Goal: Transaction & Acquisition: Purchase product/service

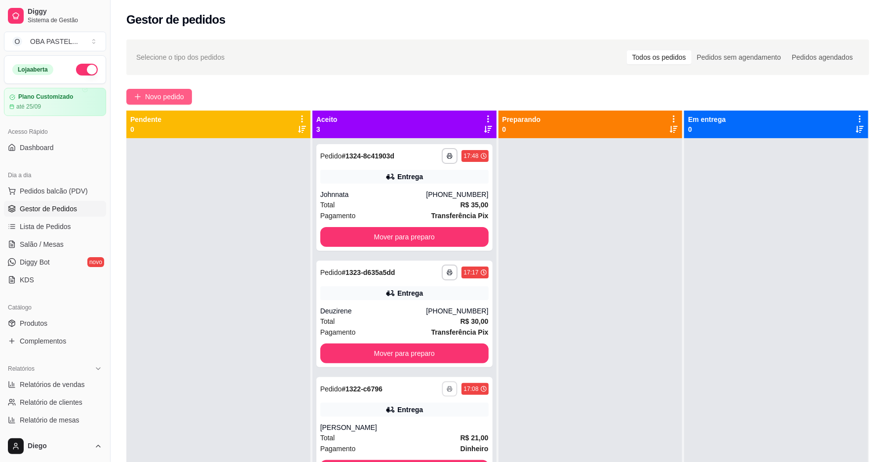
click at [168, 98] on span "Novo pedido" at bounding box center [164, 96] width 39 height 11
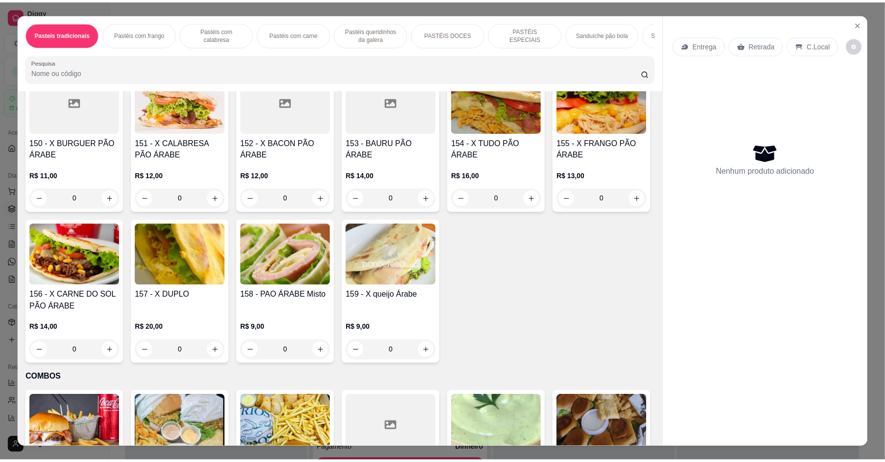
scroll to position [1203, 0]
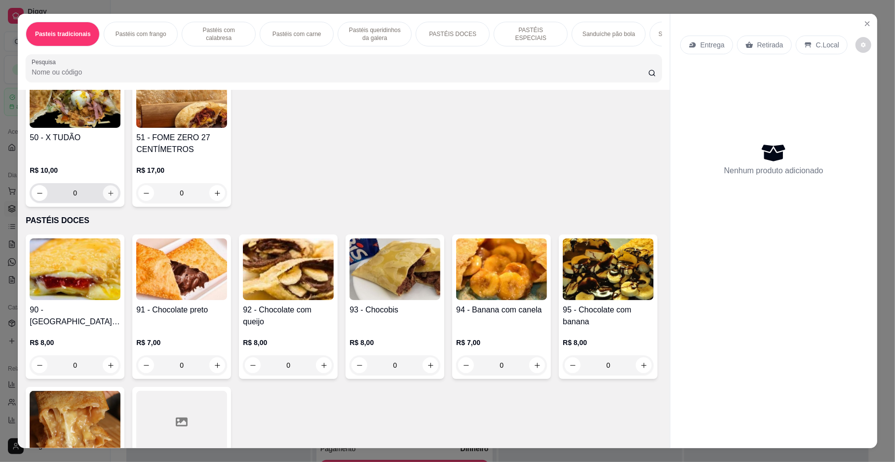
click at [107, 197] on icon "increase-product-quantity" at bounding box center [110, 192] width 7 height 7
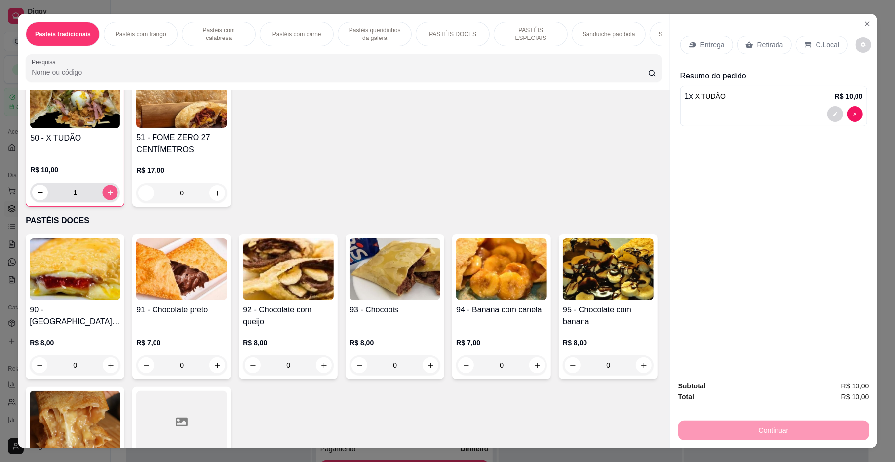
click at [107, 196] on icon "increase-product-quantity" at bounding box center [110, 192] width 7 height 7
type input "2"
click at [693, 48] on div "Entrega" at bounding box center [706, 45] width 53 height 19
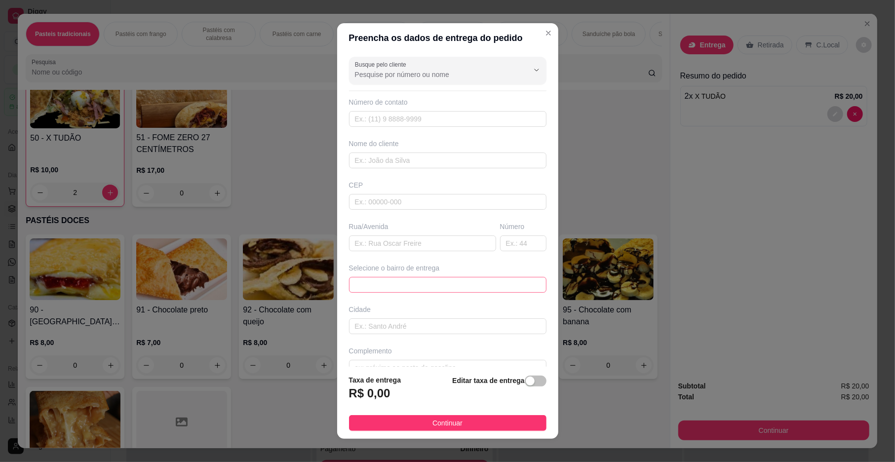
click at [423, 281] on span at bounding box center [448, 284] width 186 height 15
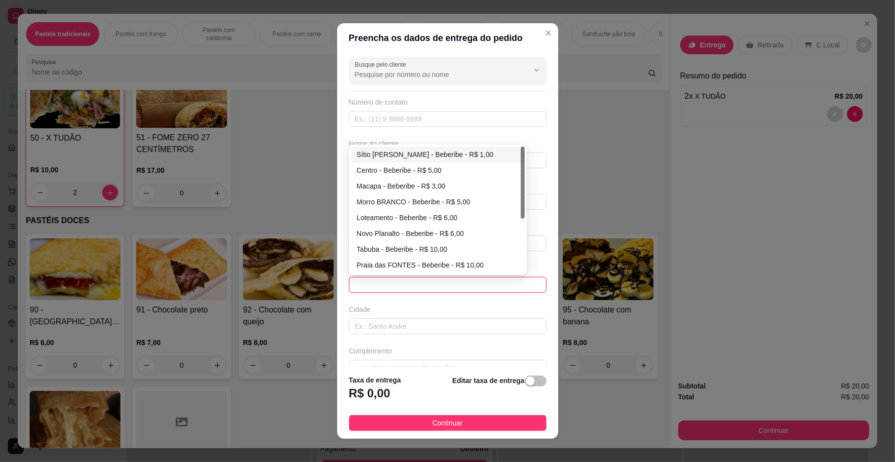
click at [372, 154] on div "Sítio [PERSON_NAME] - Beberibe - R$ 1,00" at bounding box center [438, 154] width 162 height 11
type input "Beberibe"
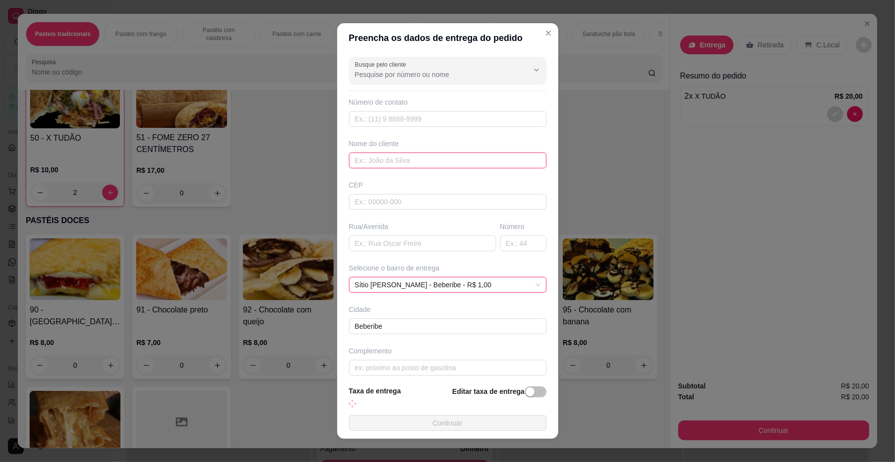
click at [368, 154] on input "text" at bounding box center [447, 160] width 197 height 16
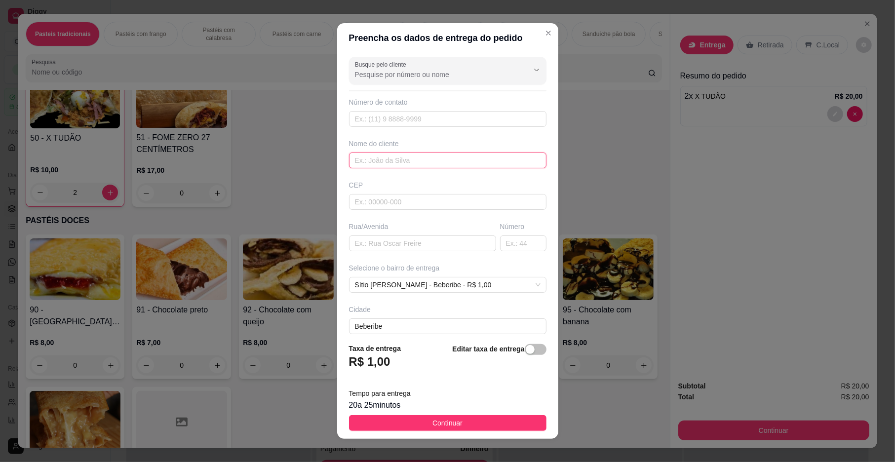
click at [368, 154] on input "text" at bounding box center [447, 160] width 197 height 16
type input "[PERSON_NAME]"
click at [447, 428] on span "Continuar" at bounding box center [447, 422] width 30 height 11
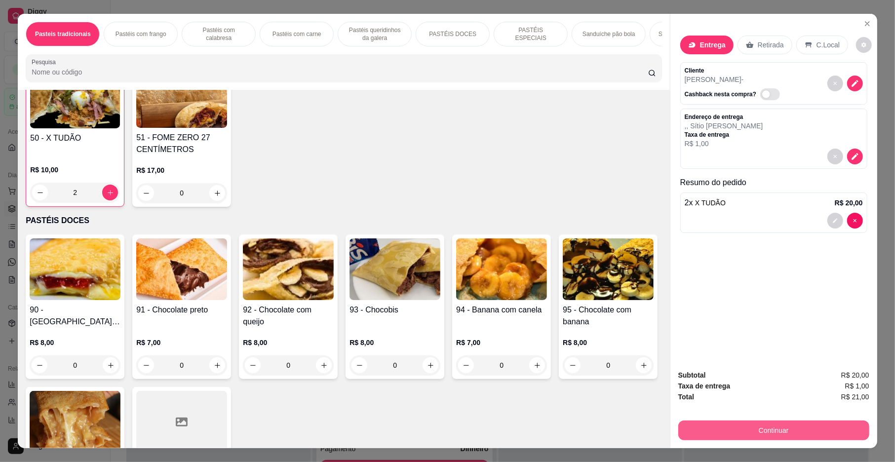
click at [786, 427] on button "Continuar" at bounding box center [773, 430] width 191 height 20
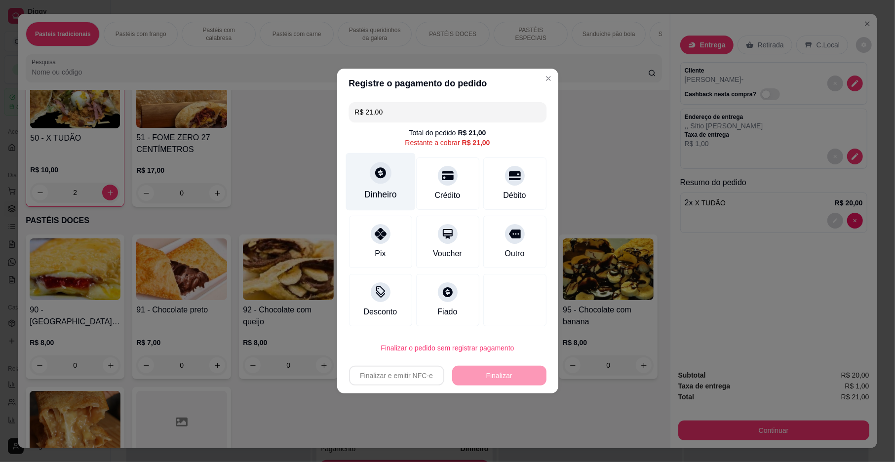
click at [391, 194] on div "Dinheiro" at bounding box center [380, 194] width 33 height 13
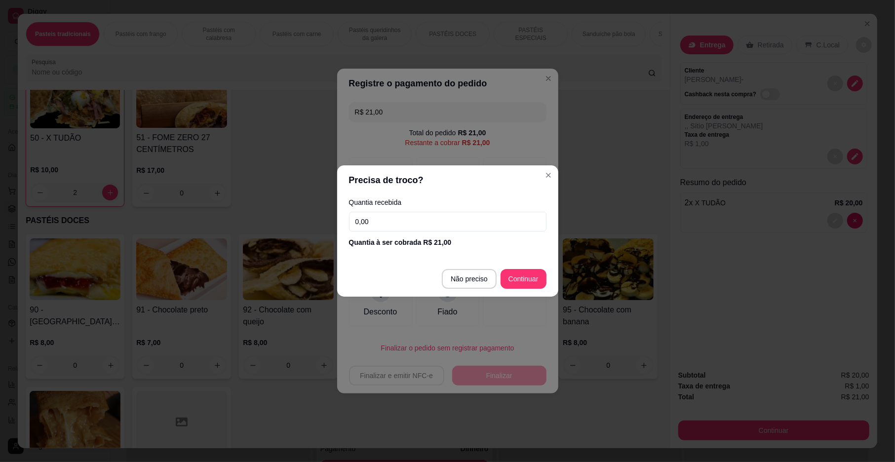
click at [399, 227] on input "0,00" at bounding box center [447, 222] width 197 height 20
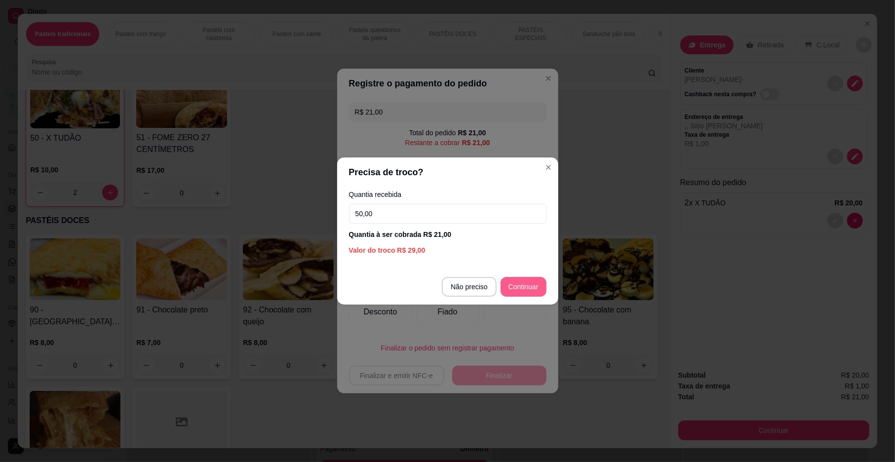
type input "50,00"
type input "R$ 0,00"
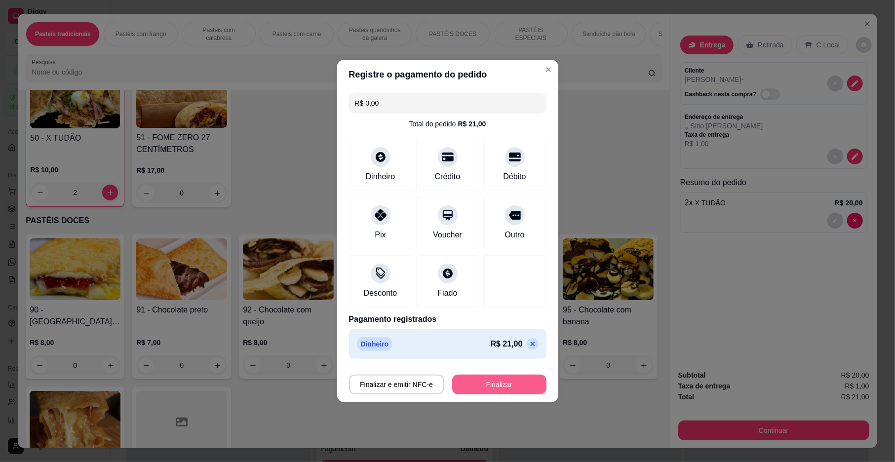
click at [484, 389] on button "Finalizar" at bounding box center [499, 385] width 94 height 20
type input "0"
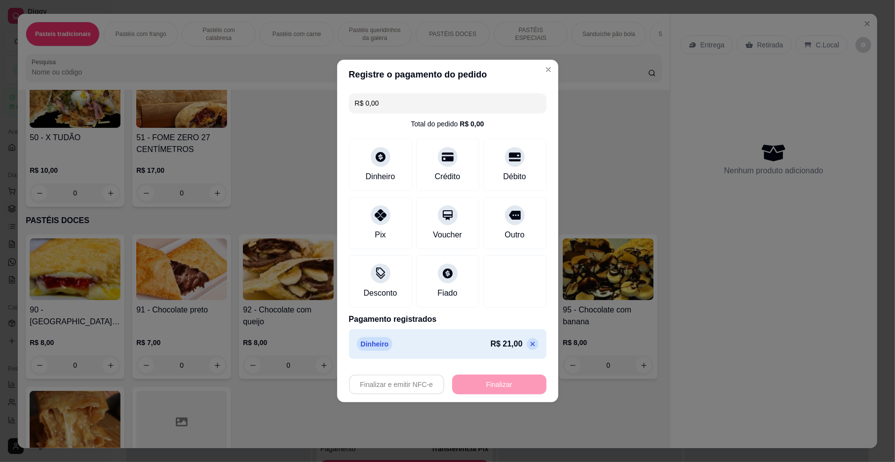
type input "-R$ 21,00"
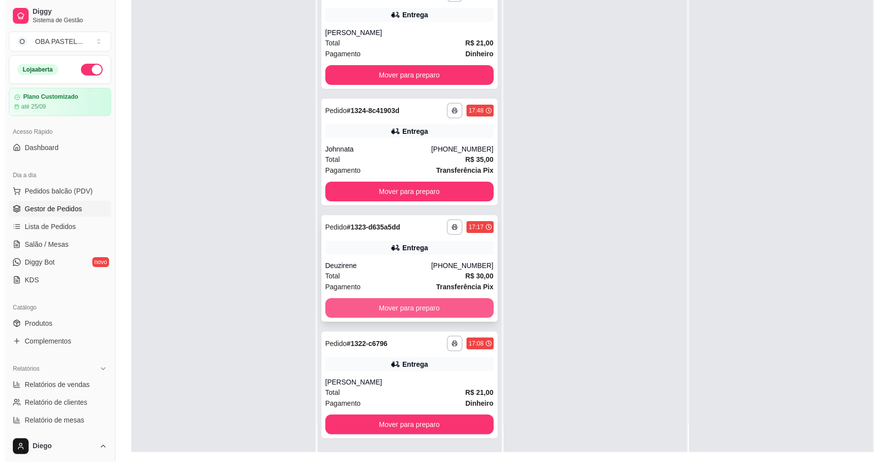
scroll to position [151, 0]
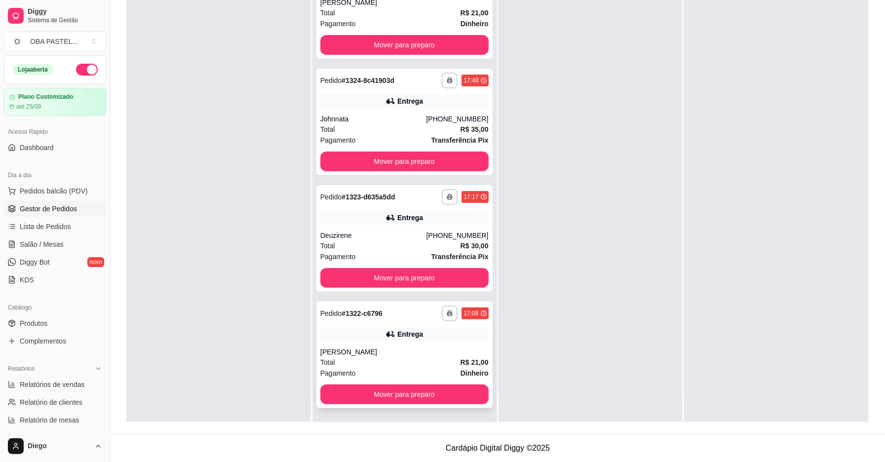
click at [412, 383] on div "**********" at bounding box center [404, 355] width 176 height 107
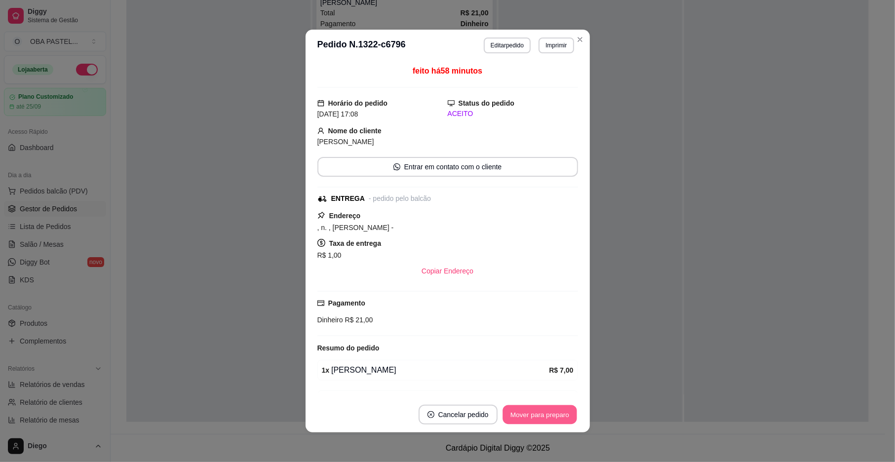
click at [547, 416] on button "Mover para preparo" at bounding box center [539, 414] width 74 height 19
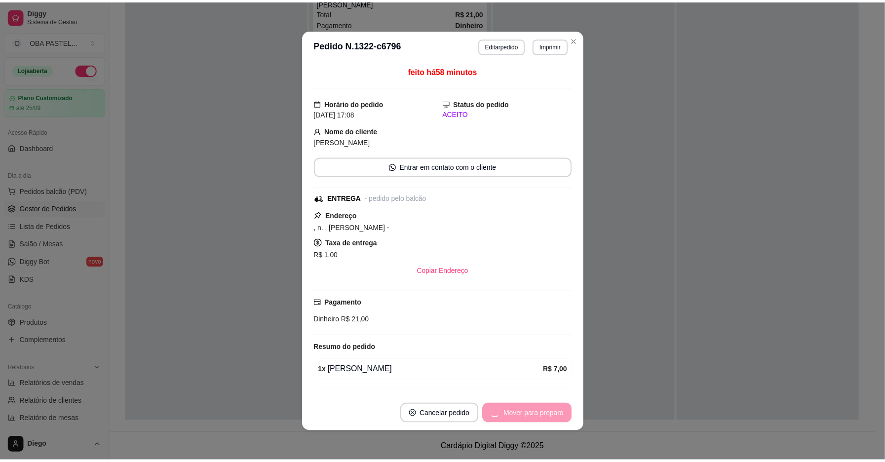
scroll to position [0, 0]
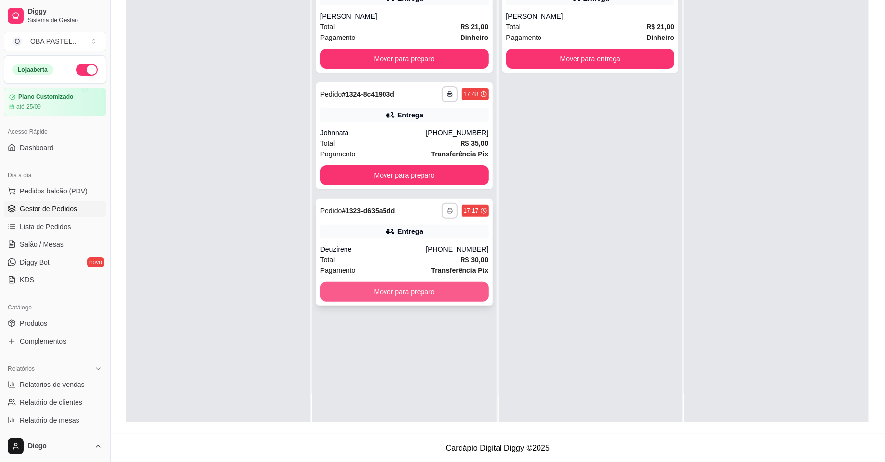
click at [430, 293] on button "Mover para preparo" at bounding box center [404, 292] width 168 height 20
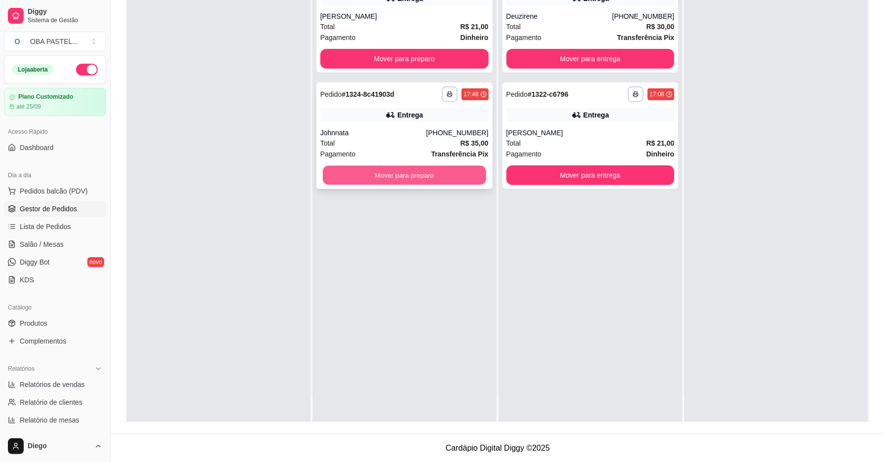
click at [412, 172] on button "Mover para preparo" at bounding box center [404, 175] width 163 height 19
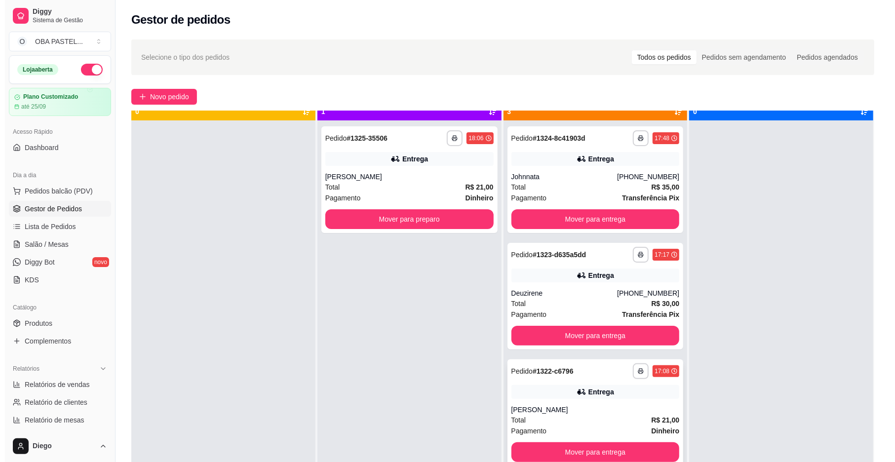
scroll to position [28, 0]
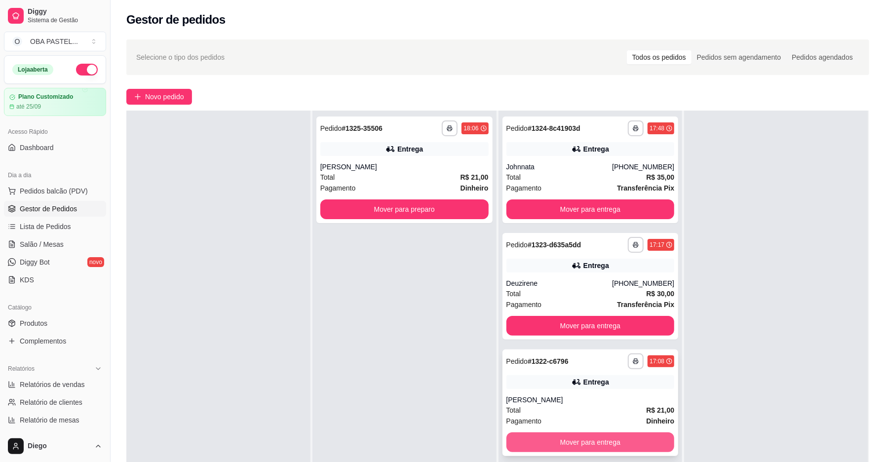
click at [614, 445] on button "Mover para entrega" at bounding box center [590, 442] width 168 height 20
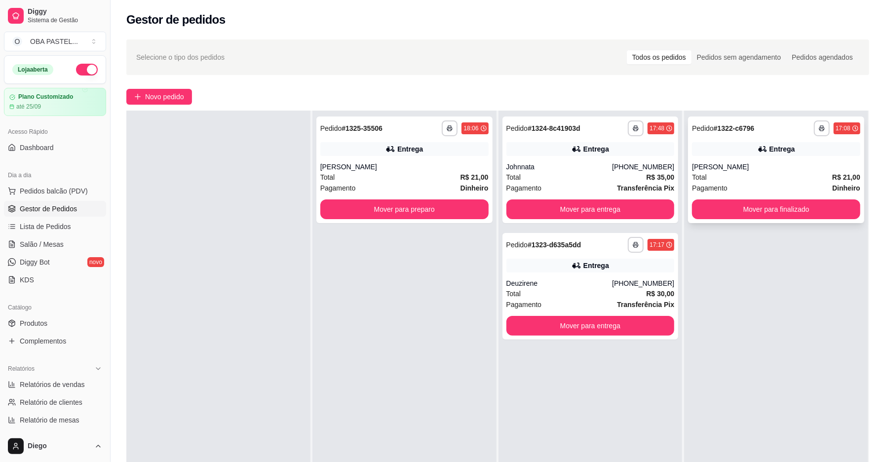
click at [768, 219] on div "**********" at bounding box center [776, 169] width 176 height 107
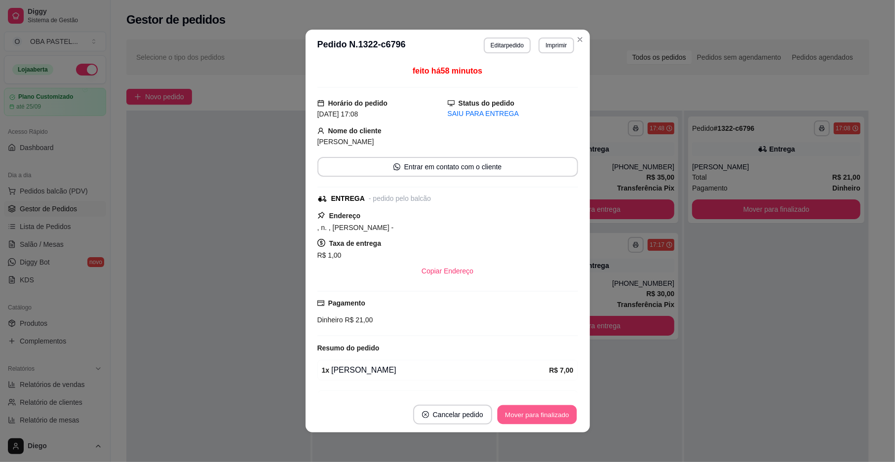
click at [547, 413] on button "Mover para finalizado" at bounding box center [536, 414] width 79 height 19
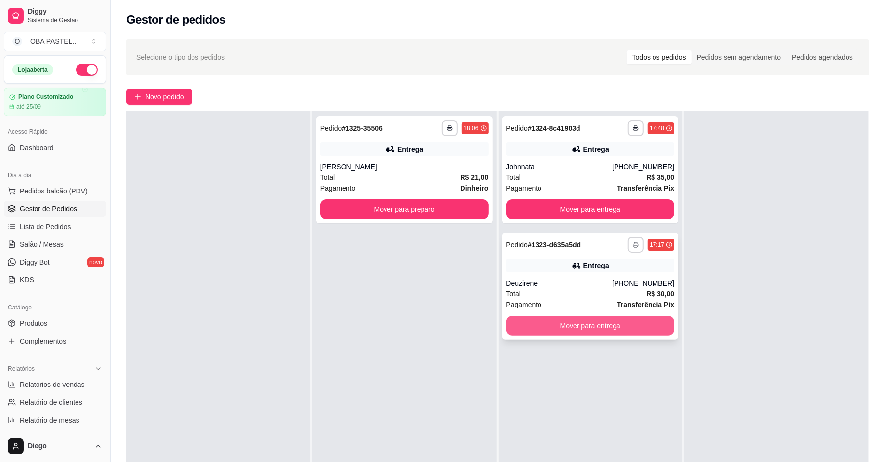
click at [619, 325] on button "Mover para entrega" at bounding box center [590, 326] width 168 height 20
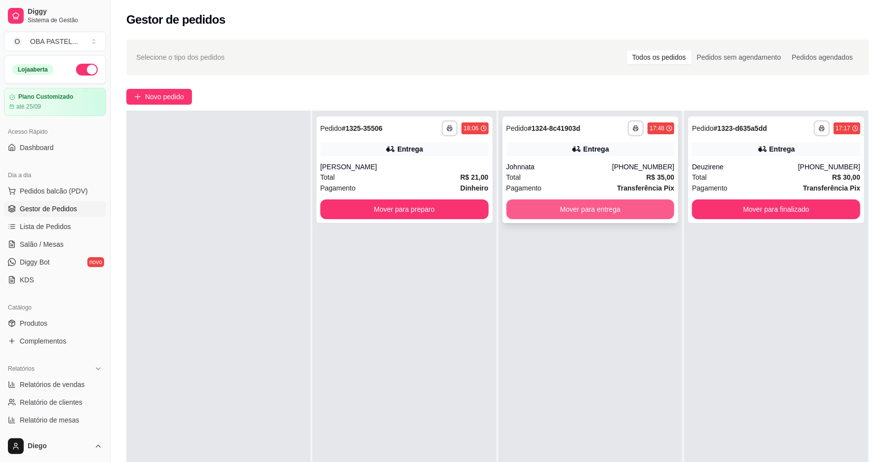
click at [617, 214] on button "Mover para entrega" at bounding box center [590, 209] width 168 height 20
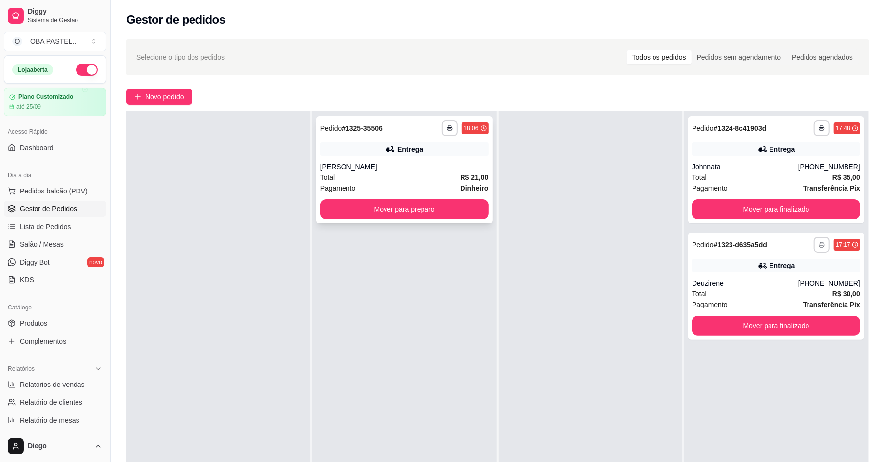
click at [336, 183] on span "Pagamento" at bounding box center [338, 188] width 36 height 11
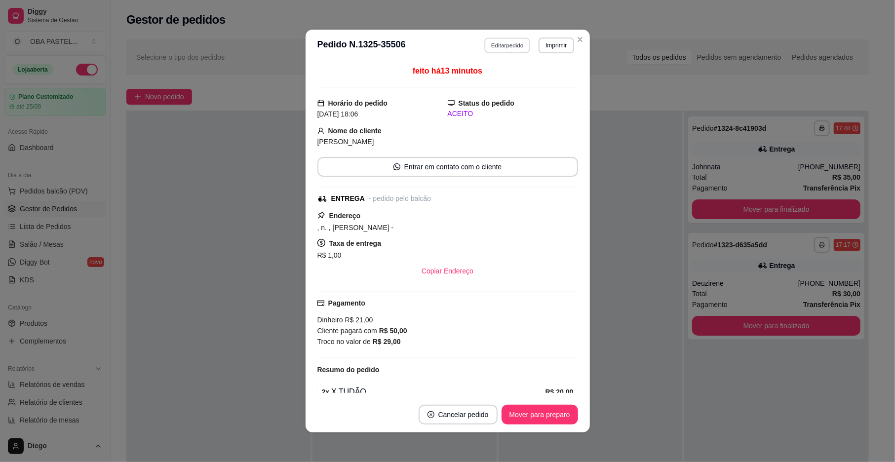
click at [498, 50] on button "Editar pedido" at bounding box center [507, 45] width 46 height 15
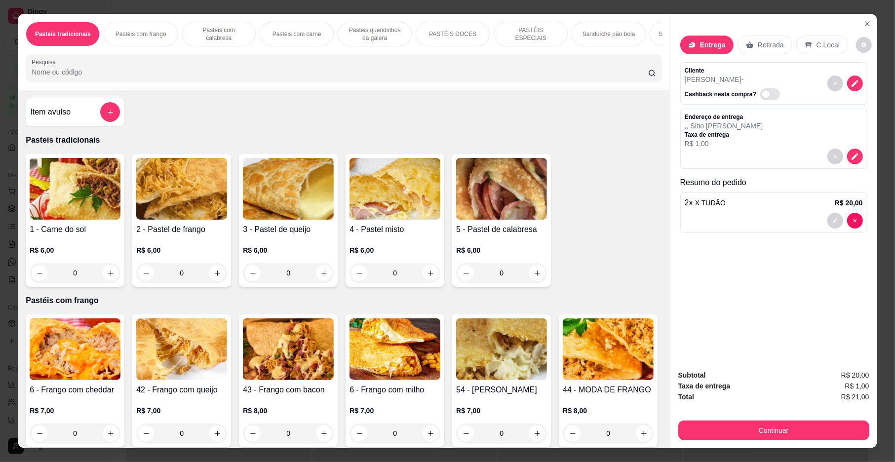
click at [704, 52] on div "Entrega" at bounding box center [706, 45] width 53 height 19
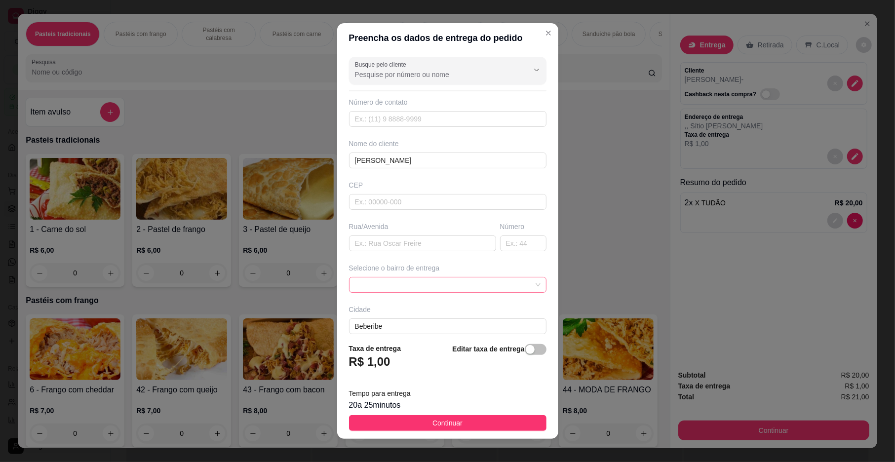
click at [413, 291] on span at bounding box center [448, 284] width 186 height 15
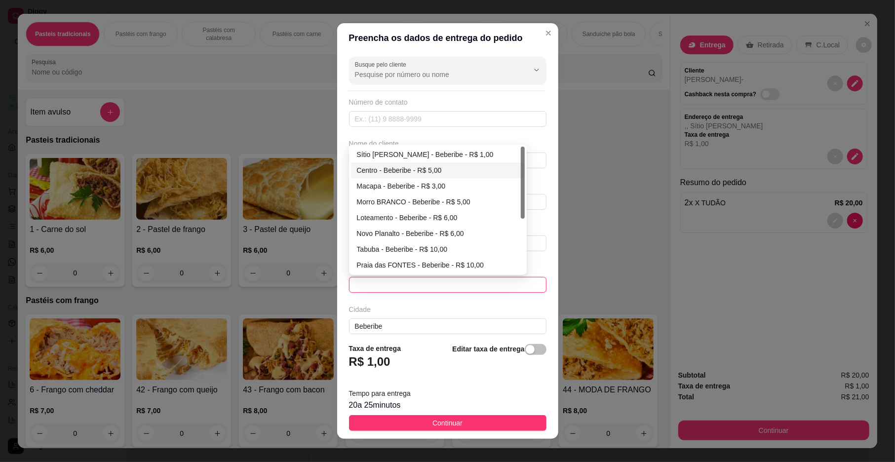
click at [424, 168] on div "Centro - Beberibe - R$ 5,00" at bounding box center [438, 170] width 162 height 11
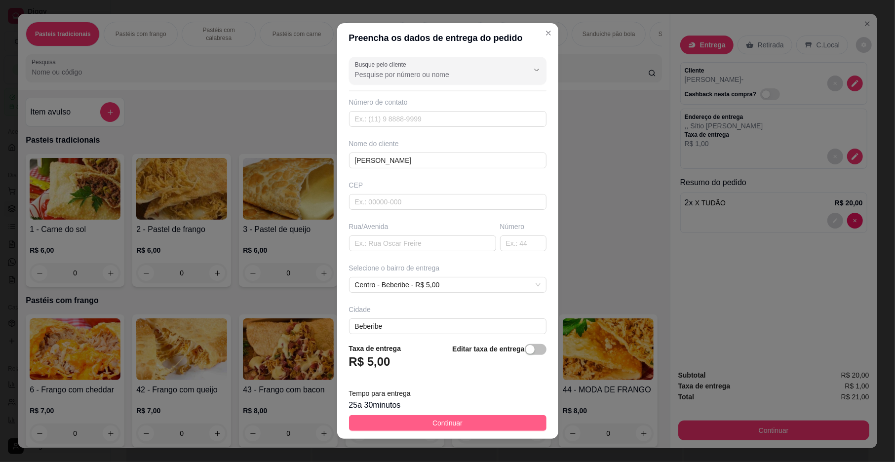
click at [473, 417] on button "Continuar" at bounding box center [447, 423] width 197 height 16
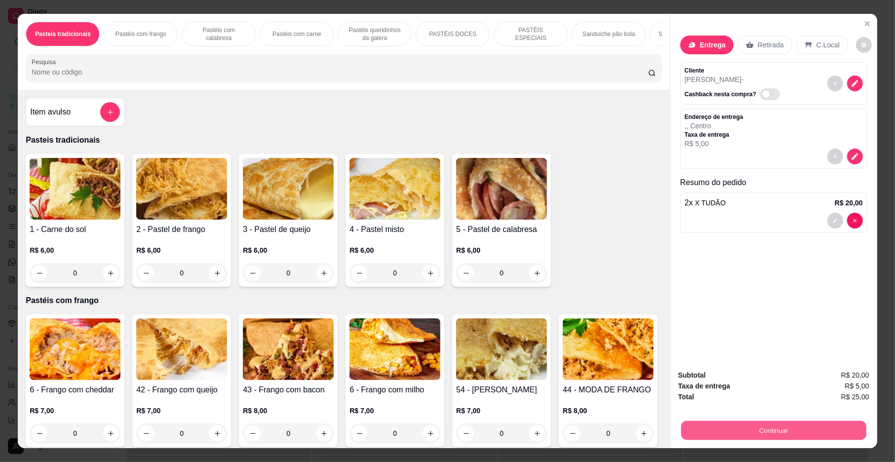
click at [775, 429] on button "Continuar" at bounding box center [773, 430] width 185 height 19
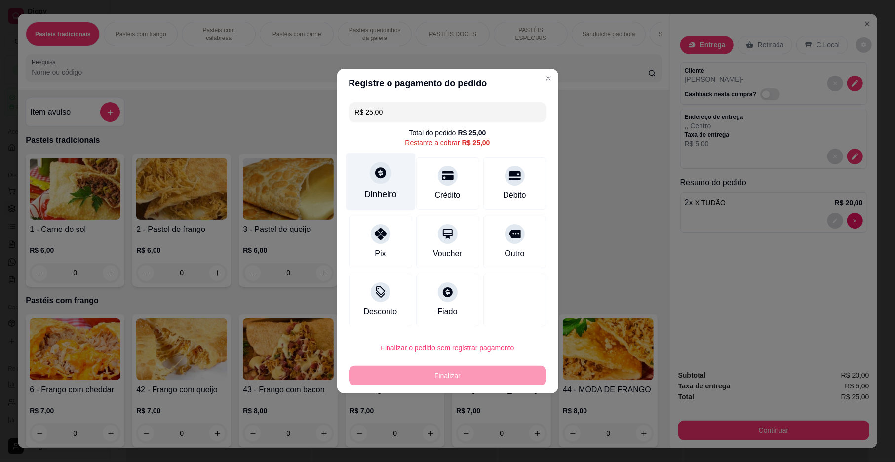
click at [383, 188] on div "Dinheiro" at bounding box center [380, 182] width 70 height 58
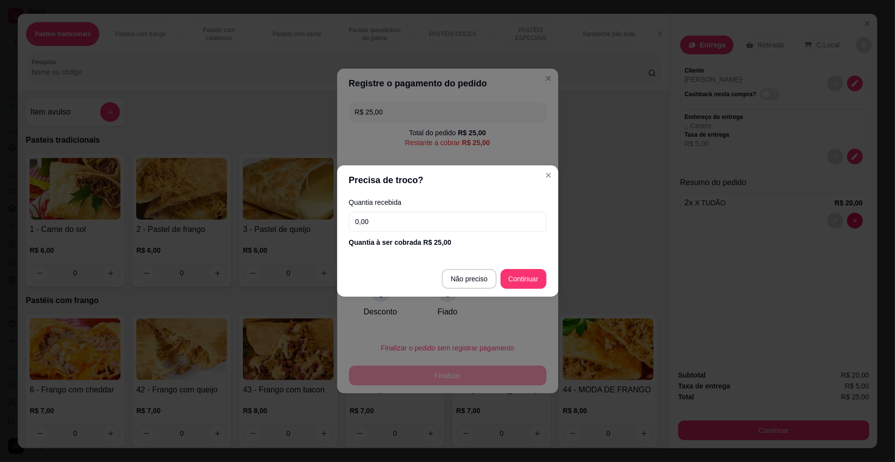
click at [466, 226] on input "0,00" at bounding box center [447, 222] width 197 height 20
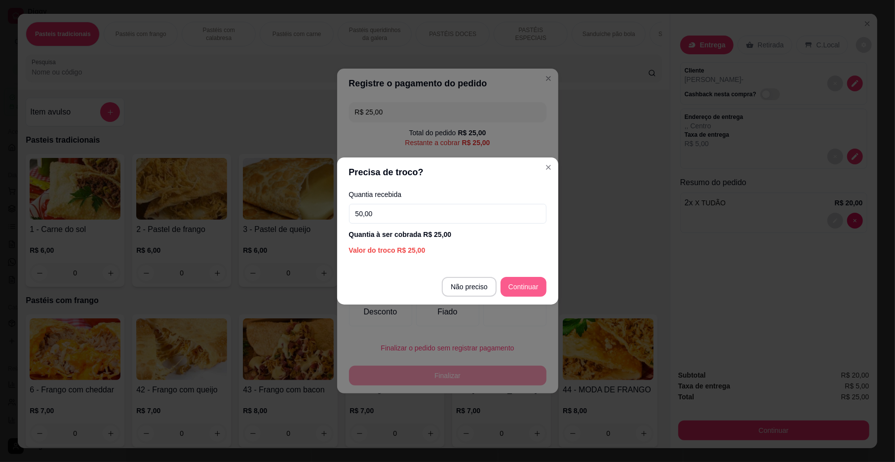
type input "50,00"
type input "R$ 0,00"
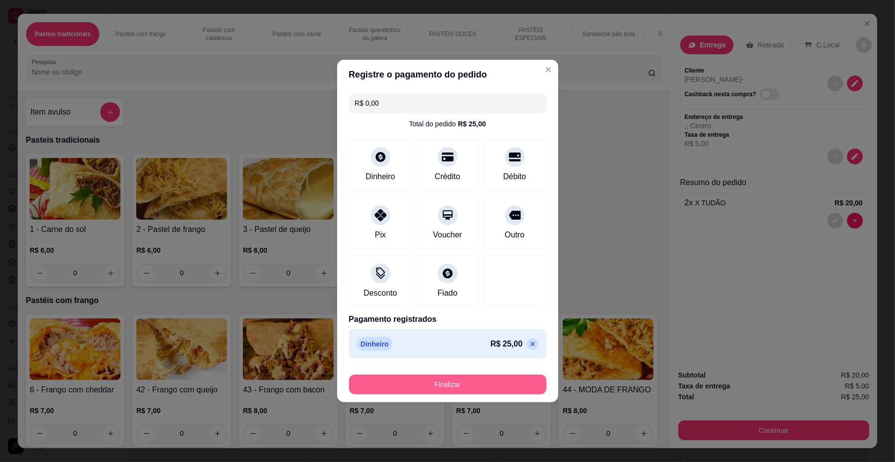
click at [505, 392] on button "Finalizar" at bounding box center [447, 385] width 197 height 20
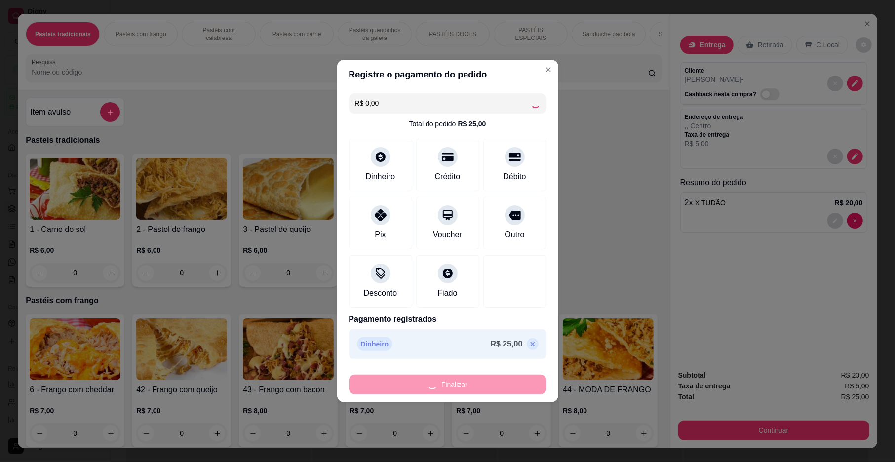
type input "0"
type input "-R$ 25,00"
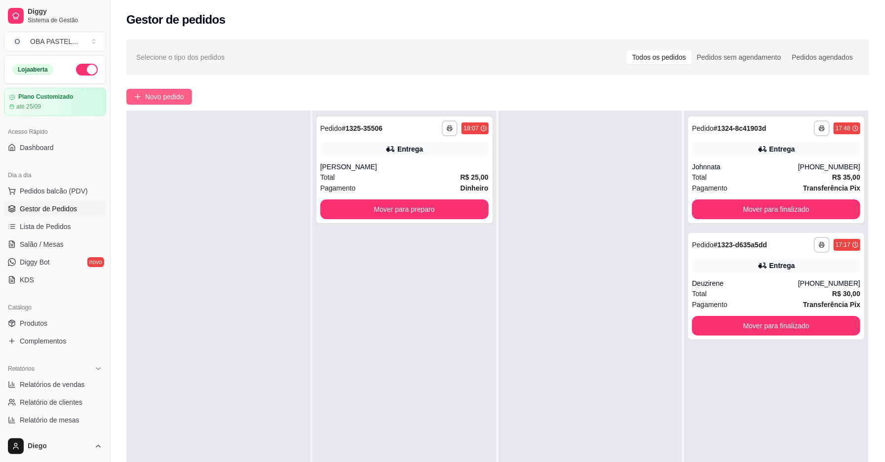
click at [141, 96] on icon "plus" at bounding box center [137, 96] width 7 height 7
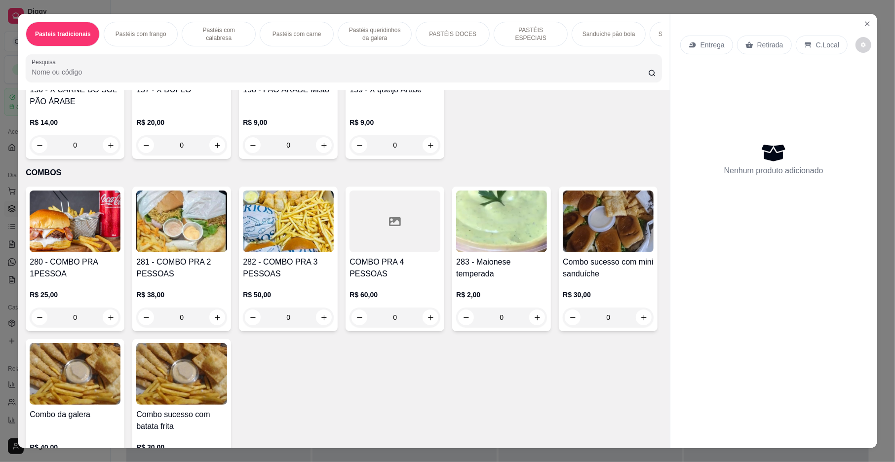
scroll to position [2266, 0]
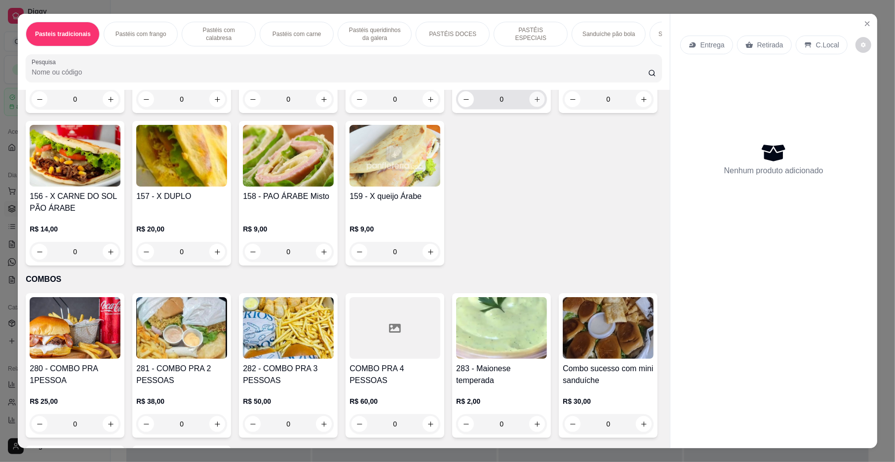
click at [533, 103] on icon "increase-product-quantity" at bounding box center [536, 99] width 7 height 7
type input "1"
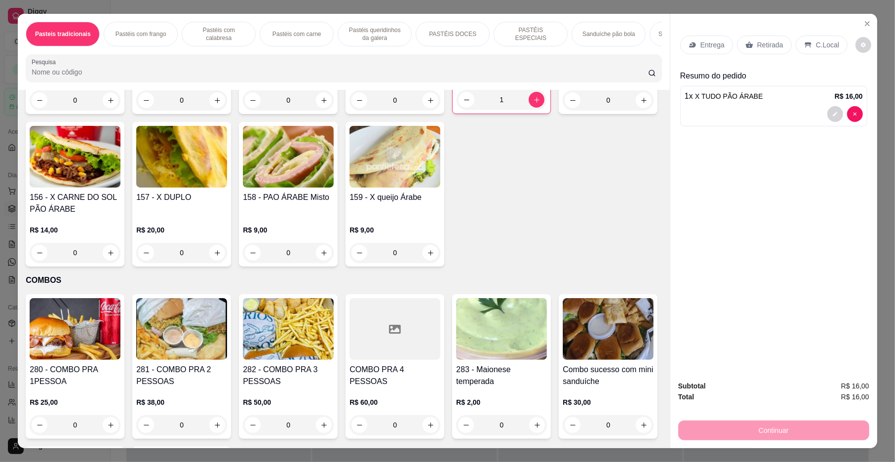
click at [760, 48] on p "Retirada" at bounding box center [770, 45] width 26 height 10
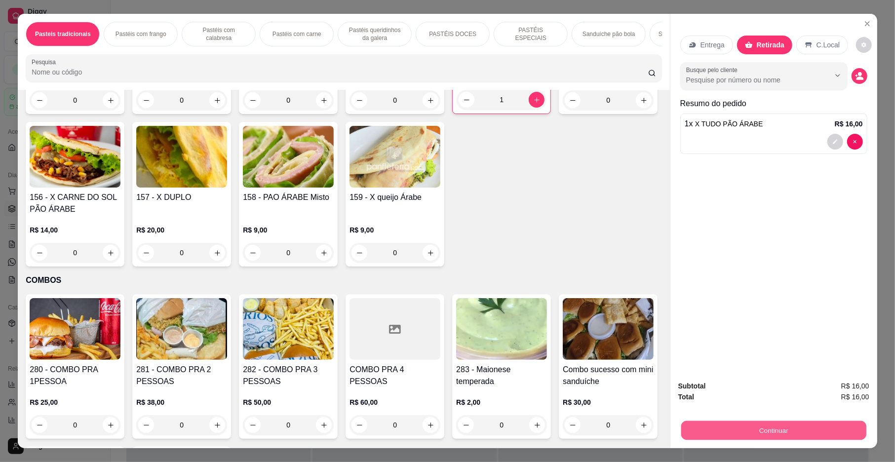
click at [770, 427] on button "Continuar" at bounding box center [773, 430] width 185 height 19
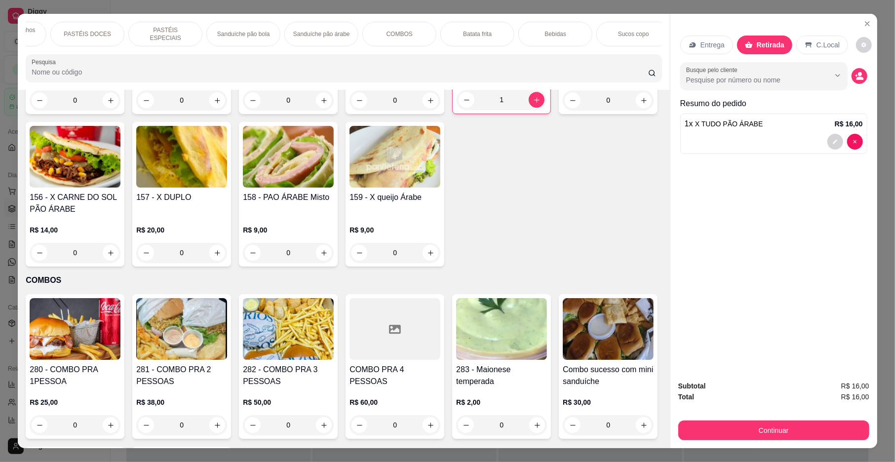
scroll to position [0, 368]
click at [548, 29] on div "Bebidas" at bounding box center [552, 34] width 74 height 25
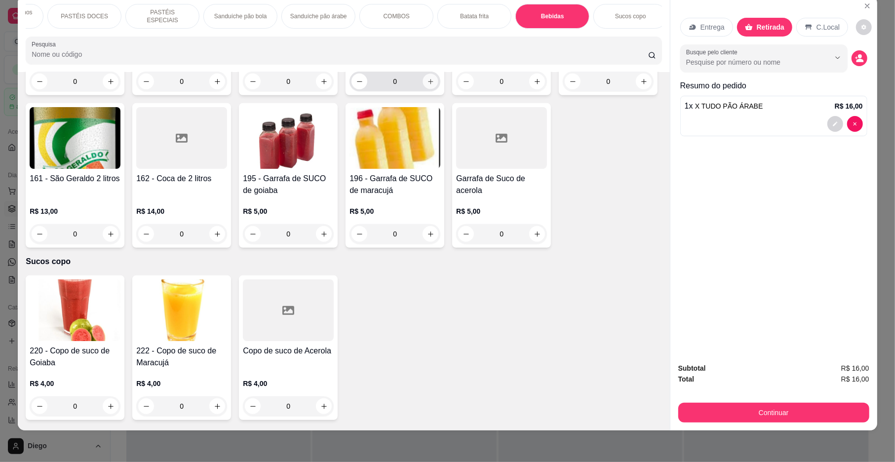
click at [429, 89] on button "increase-product-quantity" at bounding box center [430, 81] width 15 height 15
type input "1"
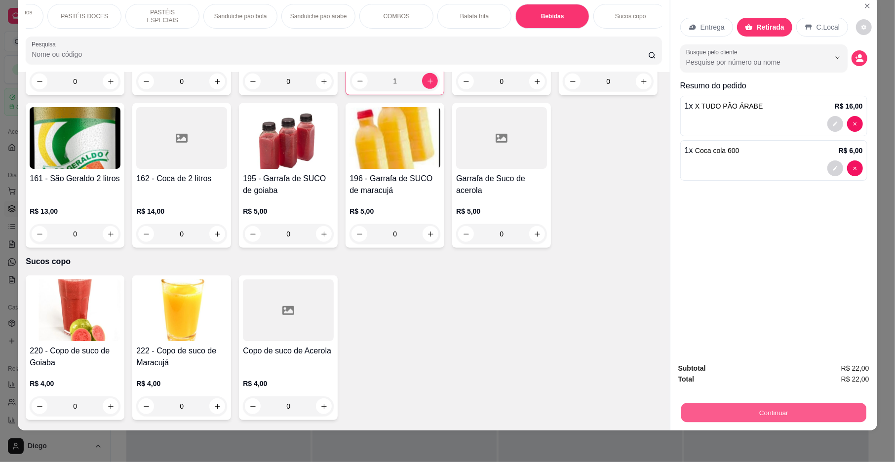
click at [812, 409] on button "Continuar" at bounding box center [773, 412] width 185 height 19
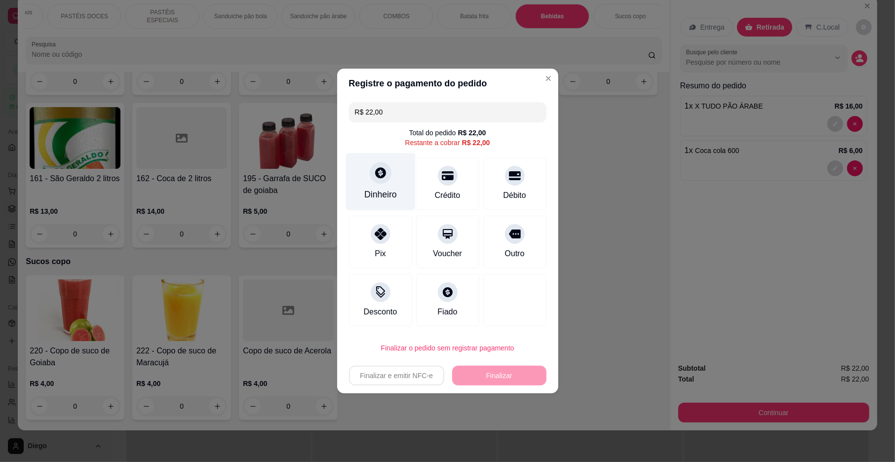
click at [399, 178] on div "Dinheiro" at bounding box center [380, 182] width 70 height 58
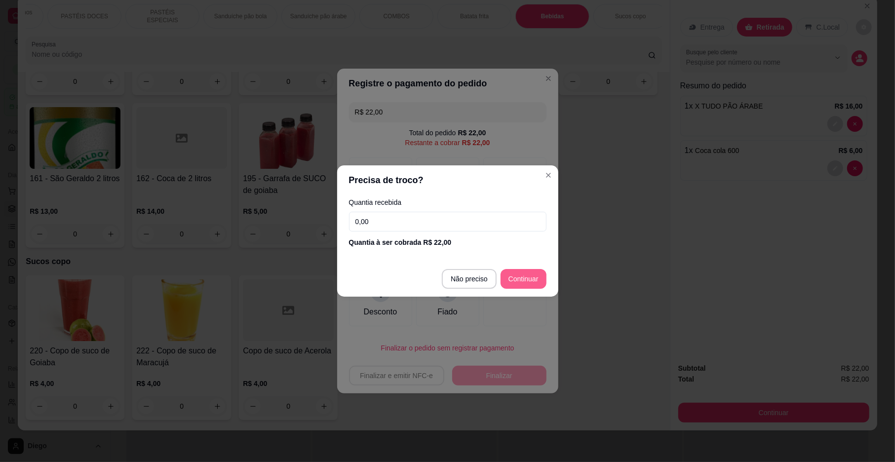
type input "R$ 0,00"
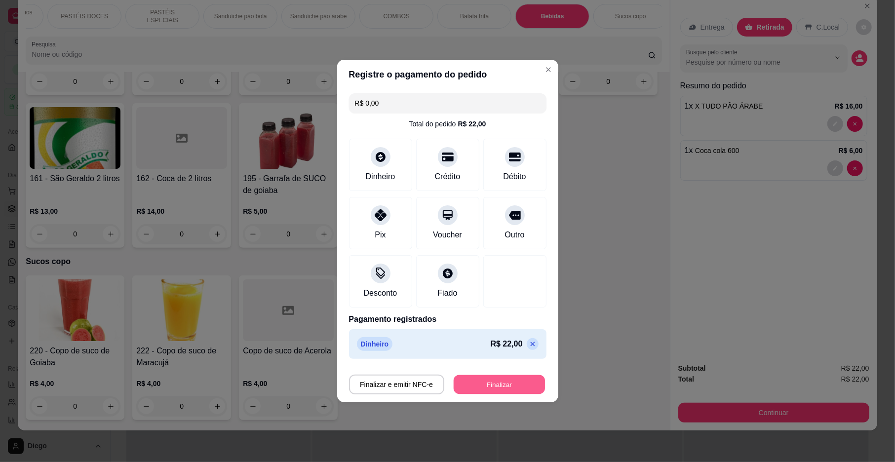
click at [510, 385] on button "Finalizar" at bounding box center [498, 384] width 91 height 19
type input "0"
type input "-R$ 22,00"
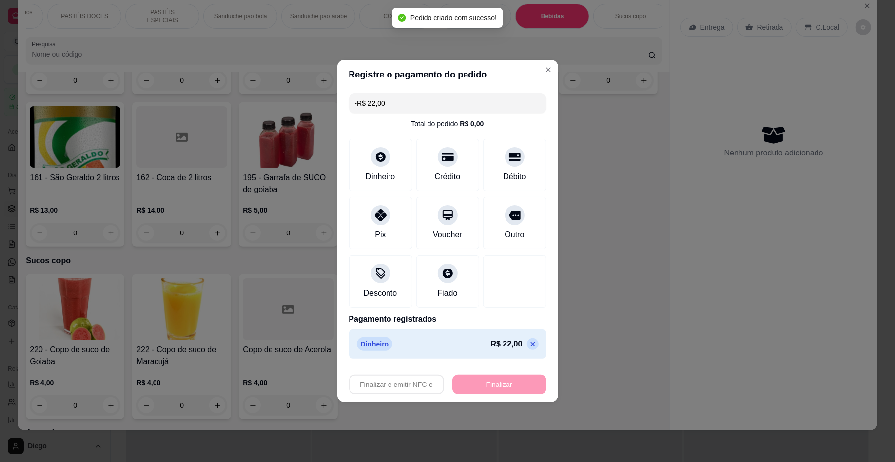
scroll to position [3088, 0]
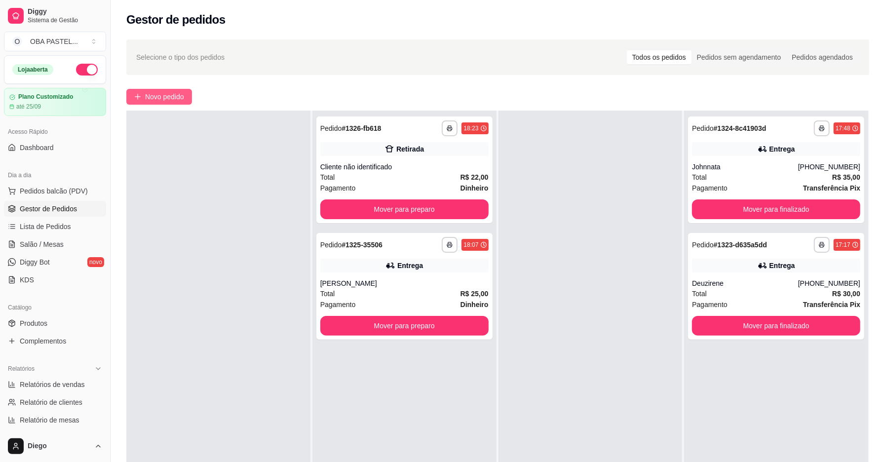
click at [180, 97] on span "Novo pedido" at bounding box center [164, 96] width 39 height 11
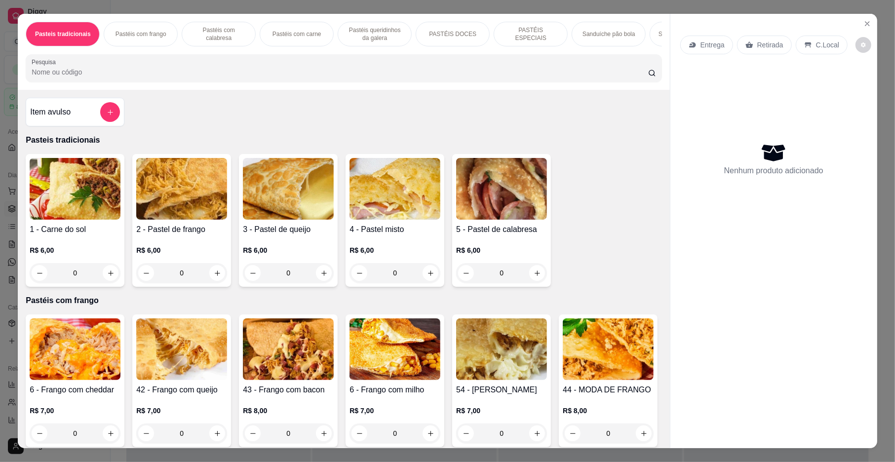
click at [157, 32] on p "Pastéis com frango" at bounding box center [140, 34] width 51 height 8
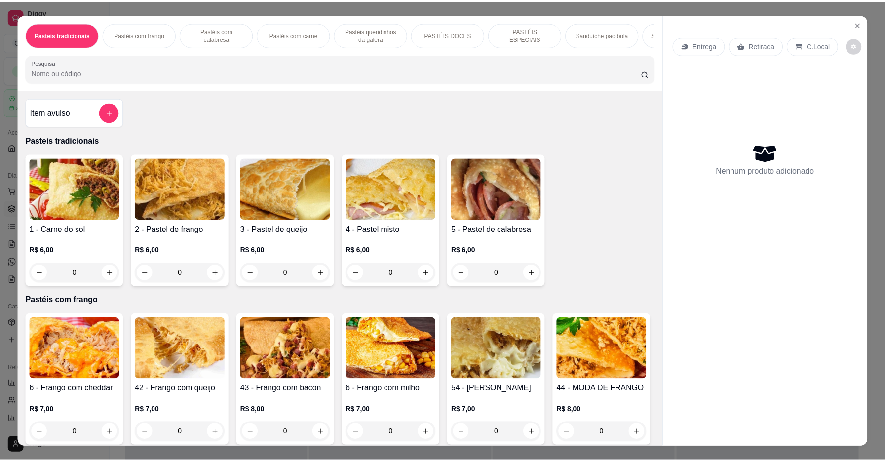
scroll to position [18, 0]
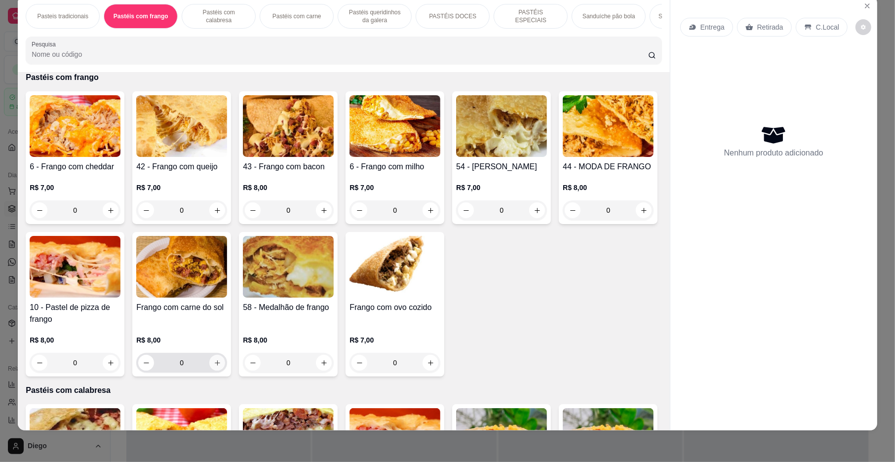
click at [221, 367] on icon "increase-product-quantity" at bounding box center [217, 362] width 7 height 7
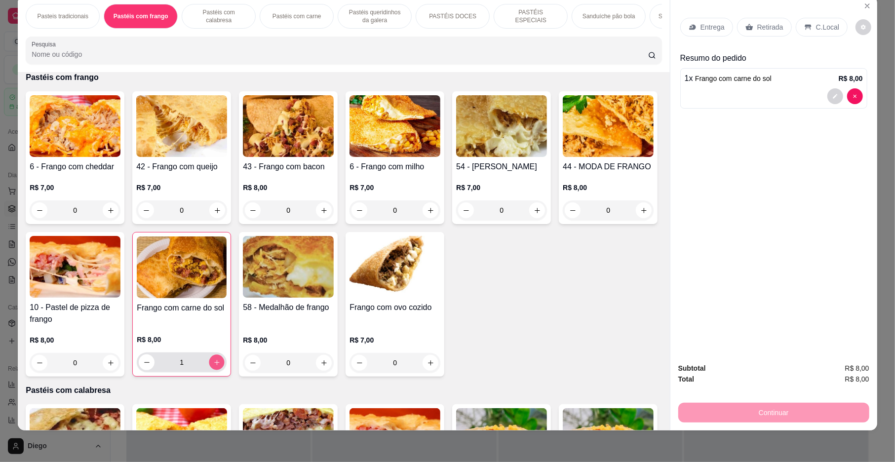
click at [225, 370] on button "increase-product-quantity" at bounding box center [216, 362] width 15 height 15
click at [225, 370] on button "increase-product-quantity" at bounding box center [217, 362] width 16 height 16
type input "3"
click at [705, 33] on div "Entrega" at bounding box center [706, 27] width 53 height 19
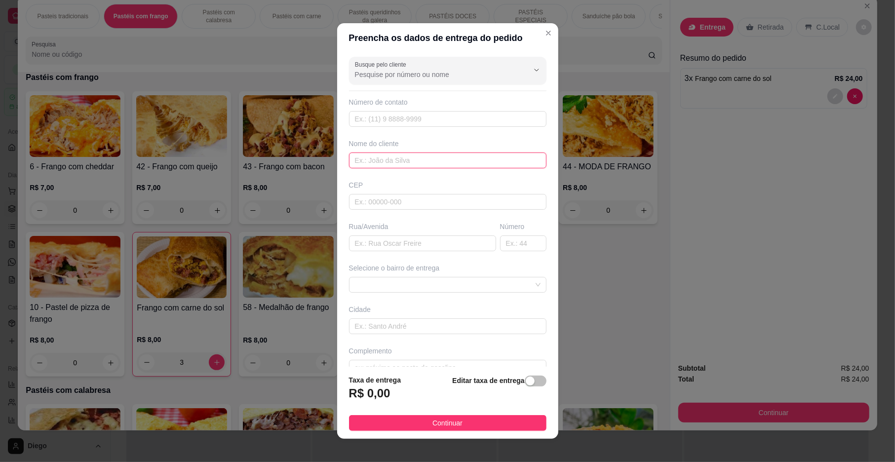
click at [380, 157] on input "text" at bounding box center [447, 160] width 197 height 16
type input "NILDE"
click at [420, 326] on input "text" at bounding box center [447, 326] width 197 height 16
click at [428, 246] on input "text" at bounding box center [422, 243] width 147 height 16
type input "[PERSON_NAME]"
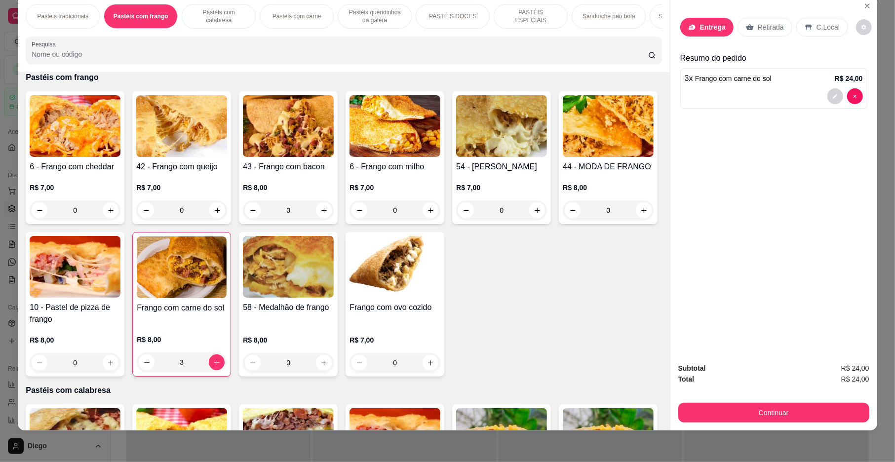
click at [715, 34] on div "Entrega" at bounding box center [706, 27] width 53 height 19
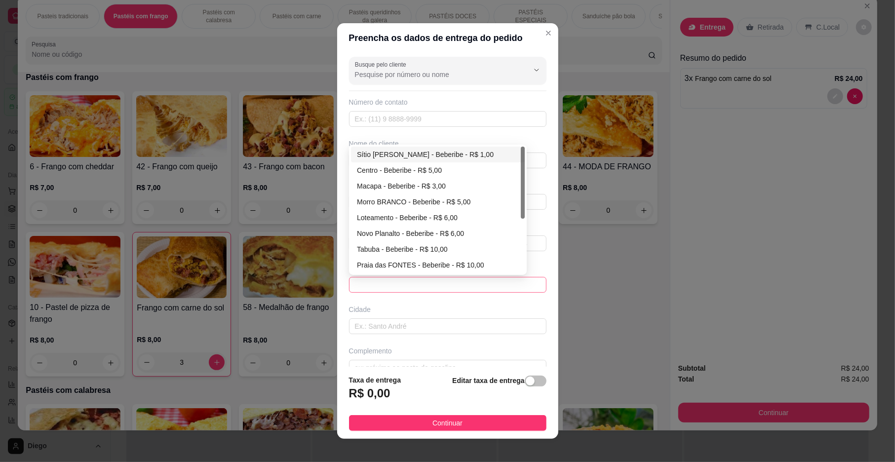
click at [470, 282] on span at bounding box center [448, 284] width 186 height 15
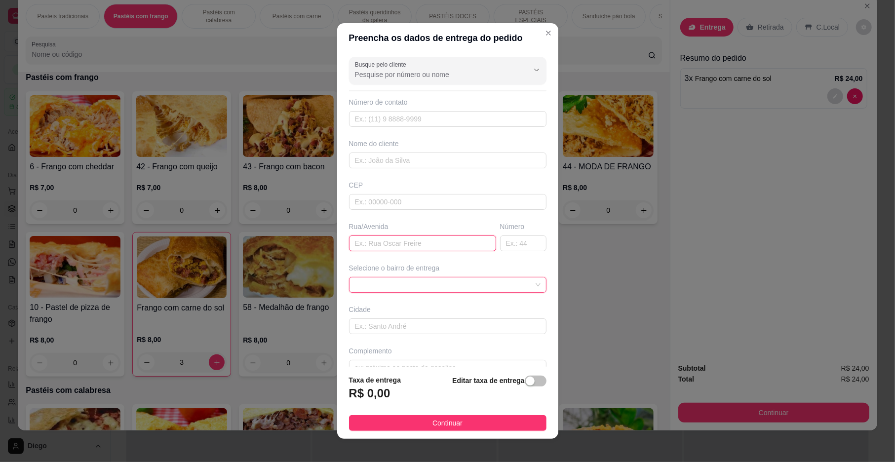
click at [402, 243] on input "text" at bounding box center [422, 243] width 147 height 16
type input "[PERSON_NAME] DA CONCEIÇAO"
click at [500, 245] on input "text" at bounding box center [523, 243] width 46 height 16
type input "123"
click at [399, 163] on input "text" at bounding box center [447, 160] width 197 height 16
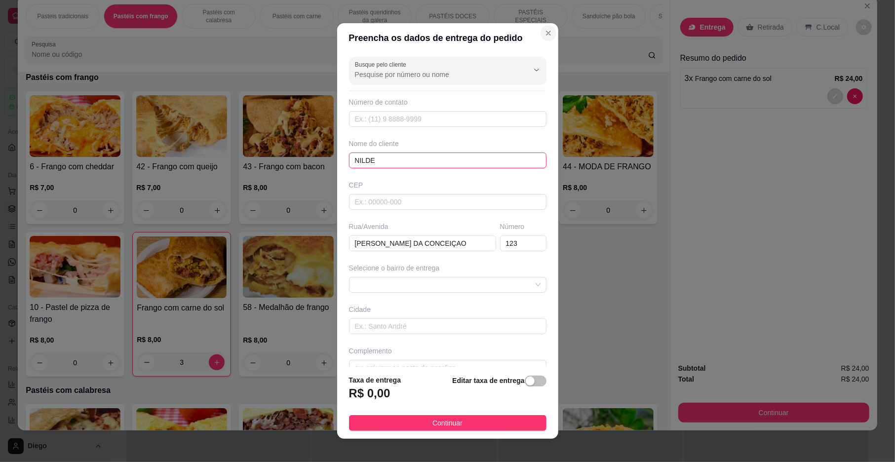
type input "NILDE"
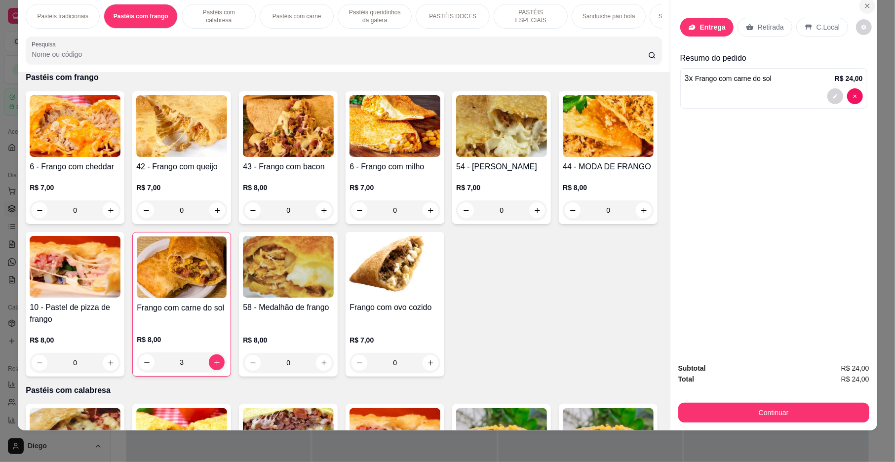
click at [861, 0] on button "Close" at bounding box center [867, 6] width 16 height 16
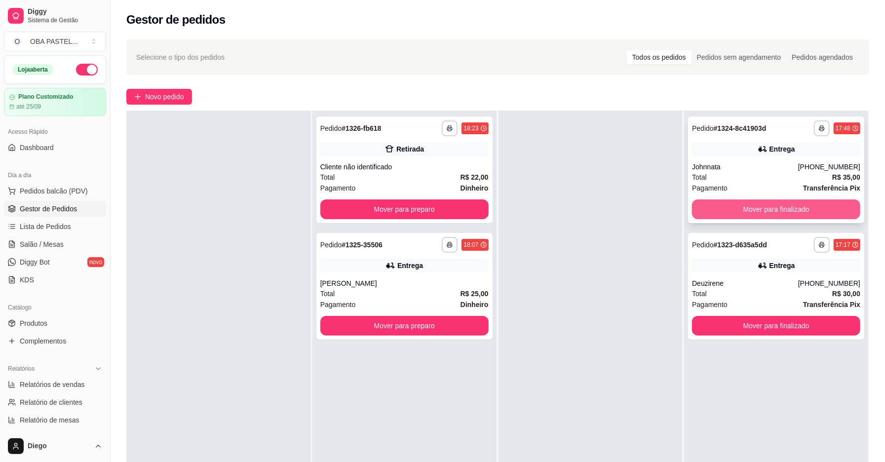
click at [759, 209] on button "Mover para finalizado" at bounding box center [776, 209] width 168 height 20
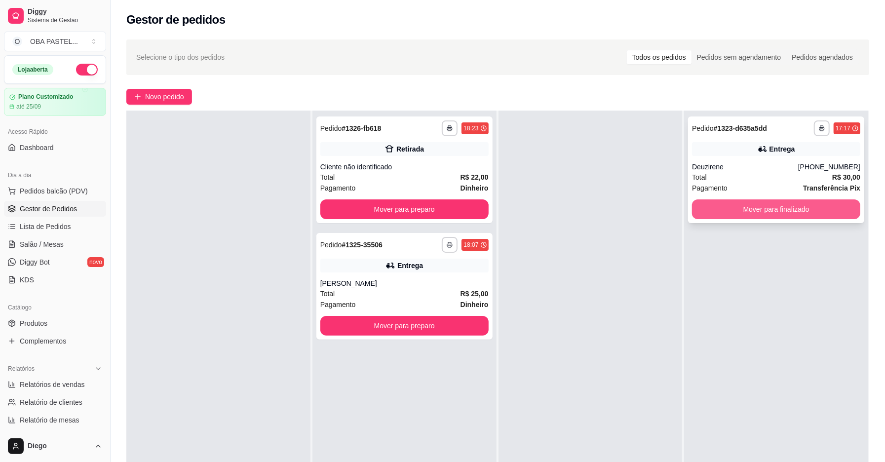
click at [733, 212] on button "Mover para finalizado" at bounding box center [776, 209] width 168 height 20
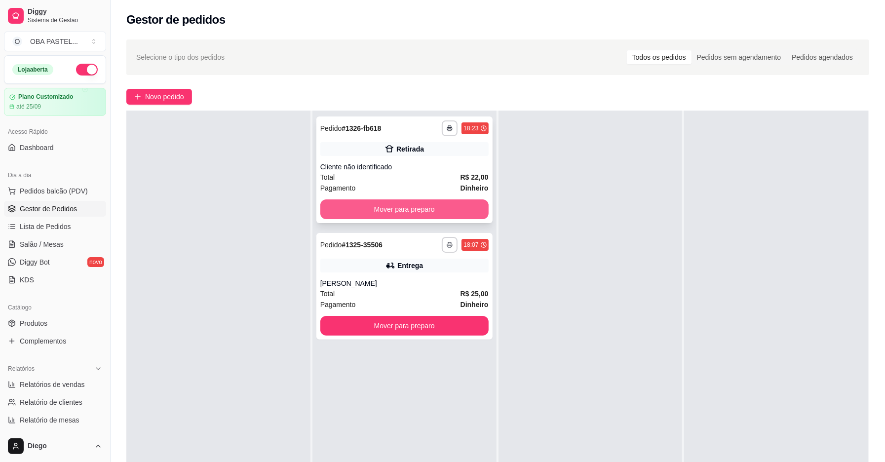
click at [387, 212] on button "Mover para preparo" at bounding box center [404, 209] width 168 height 20
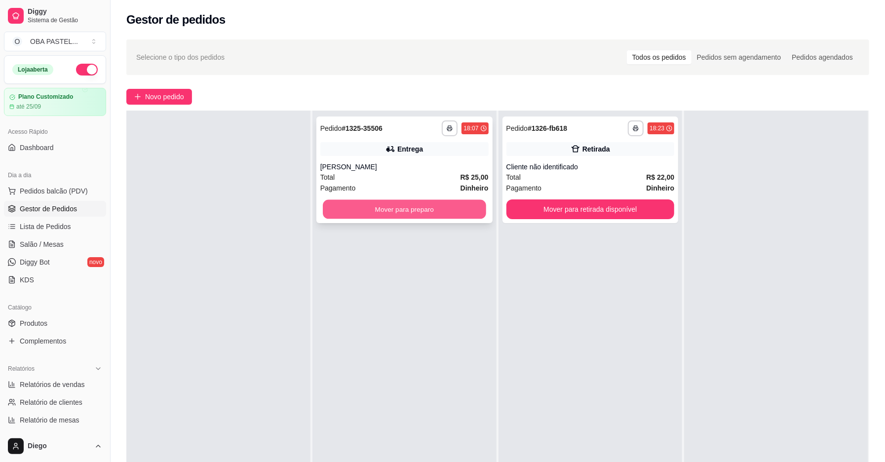
click at [406, 206] on button "Mover para preparo" at bounding box center [404, 209] width 163 height 19
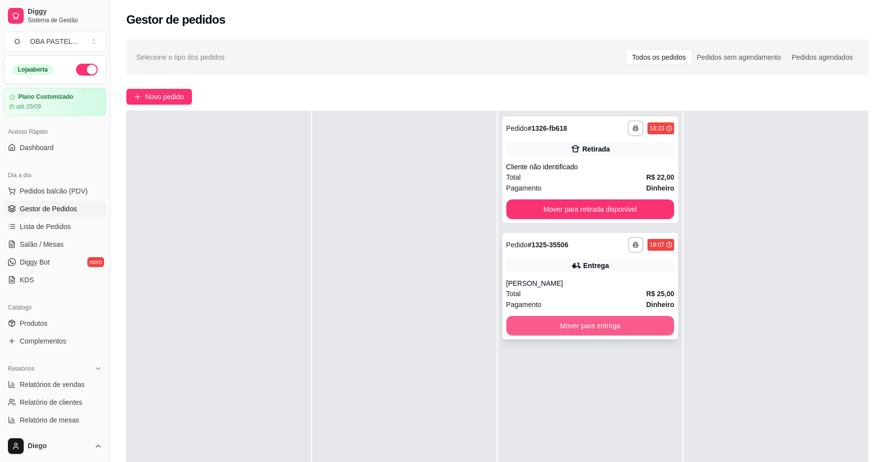
click at [571, 325] on button "Mover para entrega" at bounding box center [590, 326] width 168 height 20
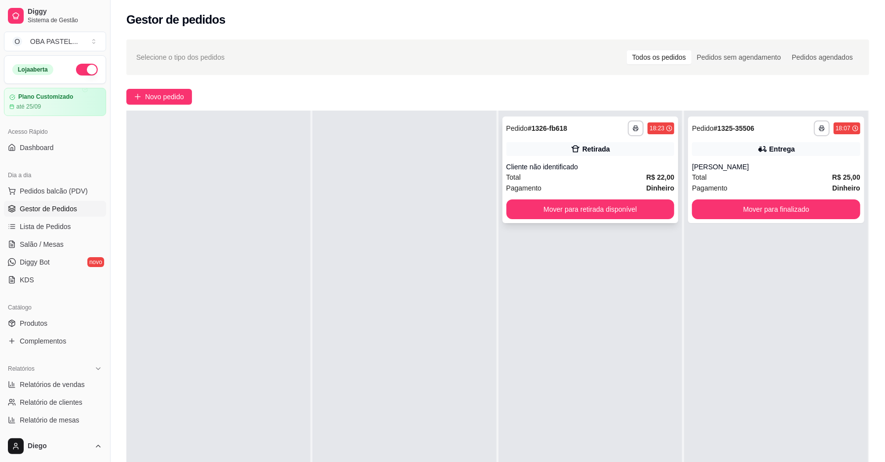
click at [624, 178] on div "Total R$ 22,00" at bounding box center [590, 177] width 168 height 11
click at [603, 189] on div "Pagamento Dinheiro" at bounding box center [590, 188] width 168 height 11
click at [619, 213] on button "Mover para retirada disponível" at bounding box center [590, 209] width 168 height 20
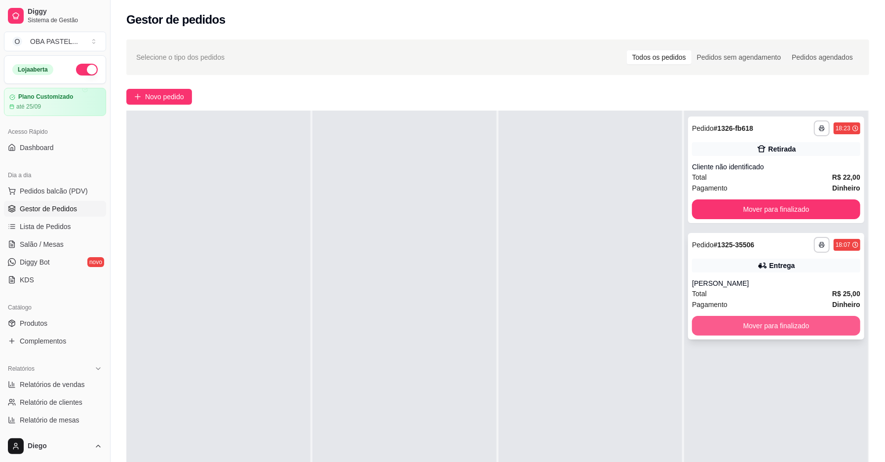
click at [737, 331] on button "Mover para finalizado" at bounding box center [776, 326] width 168 height 20
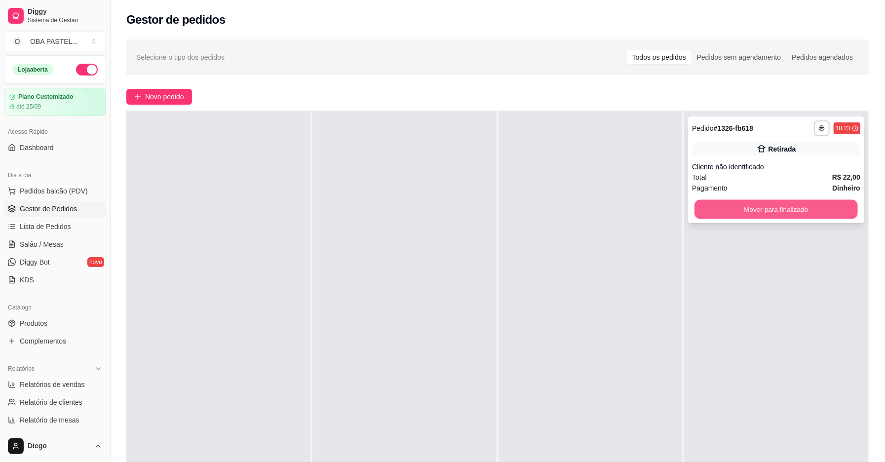
click at [739, 209] on button "Mover para finalizado" at bounding box center [775, 209] width 163 height 19
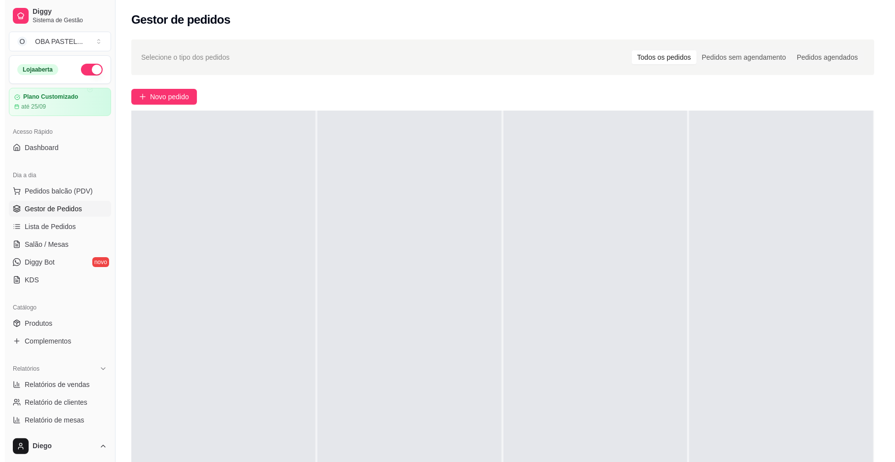
scroll to position [249, 0]
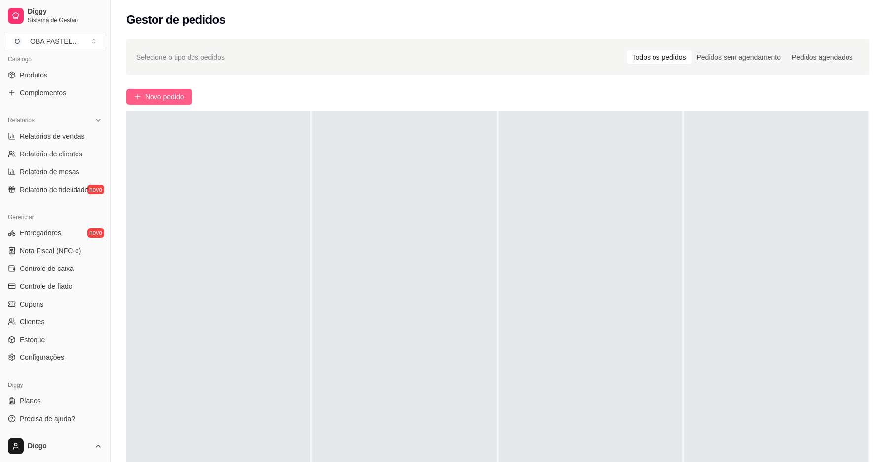
click at [143, 91] on button "Novo pedido" at bounding box center [159, 97] width 66 height 16
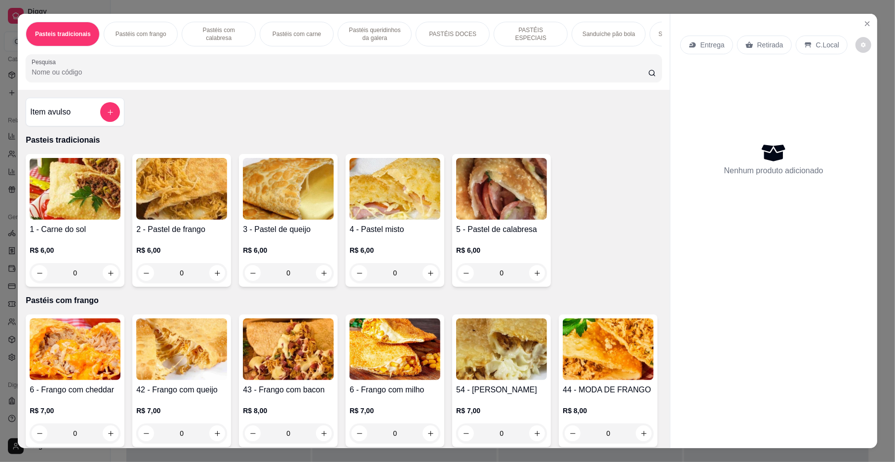
click at [114, 29] on div "Pastéis com frango" at bounding box center [141, 34] width 74 height 25
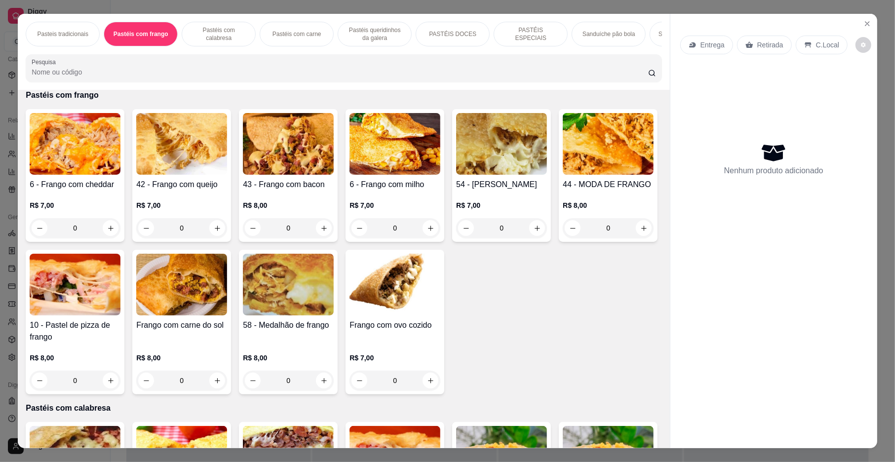
scroll to position [18, 0]
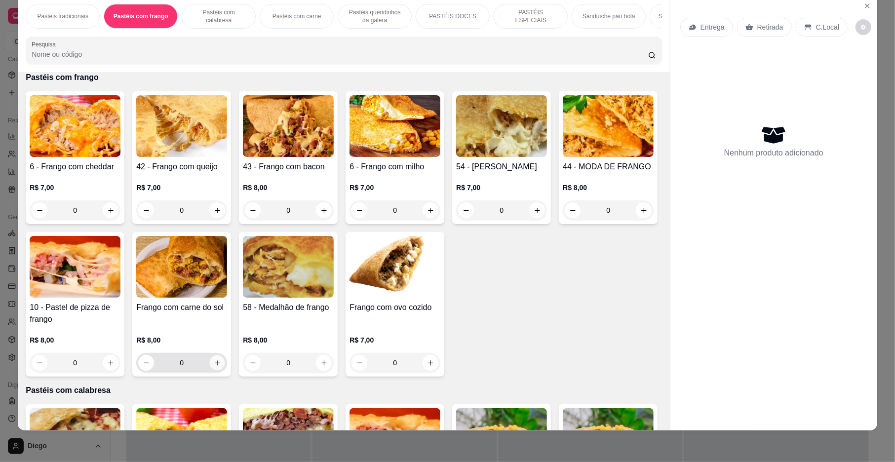
click at [221, 367] on icon "increase-product-quantity" at bounding box center [217, 362] width 7 height 7
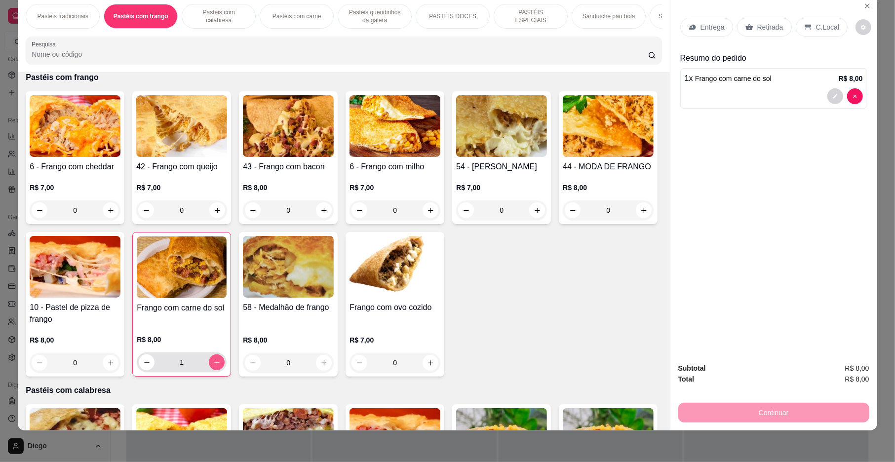
click at [221, 366] on icon "increase-product-quantity" at bounding box center [216, 362] width 7 height 7
type input "3"
click at [711, 34] on div "Entrega" at bounding box center [706, 27] width 53 height 19
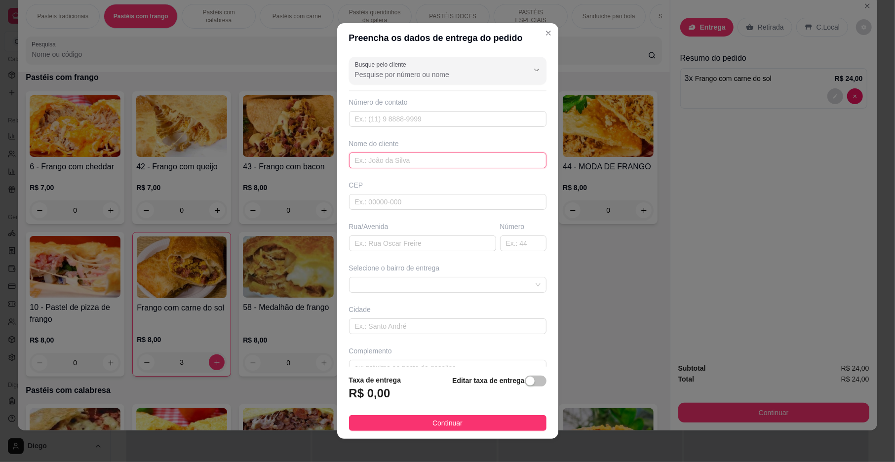
click at [393, 158] on input "text" at bounding box center [447, 160] width 197 height 16
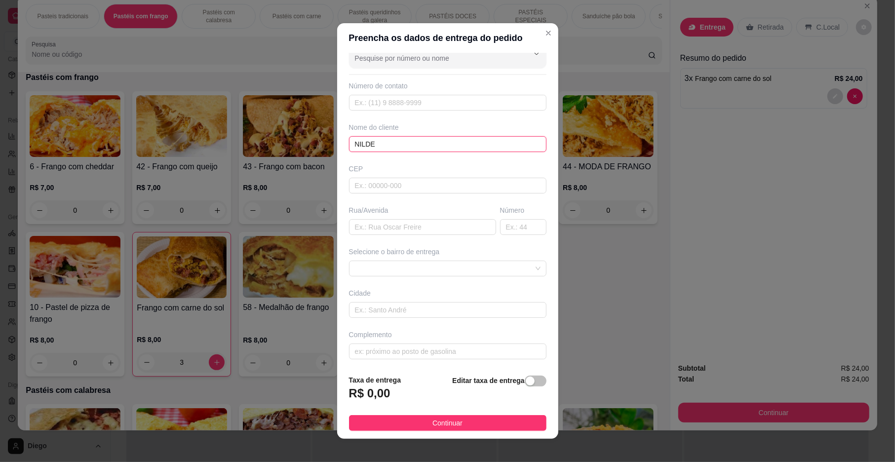
scroll to position [21, 0]
type input "NILDE"
click at [442, 355] on input "text" at bounding box center [447, 349] width 197 height 16
type input "NA CASA DO BABALU"
click at [421, 208] on div "Rua/Avenida" at bounding box center [422, 208] width 147 height 10
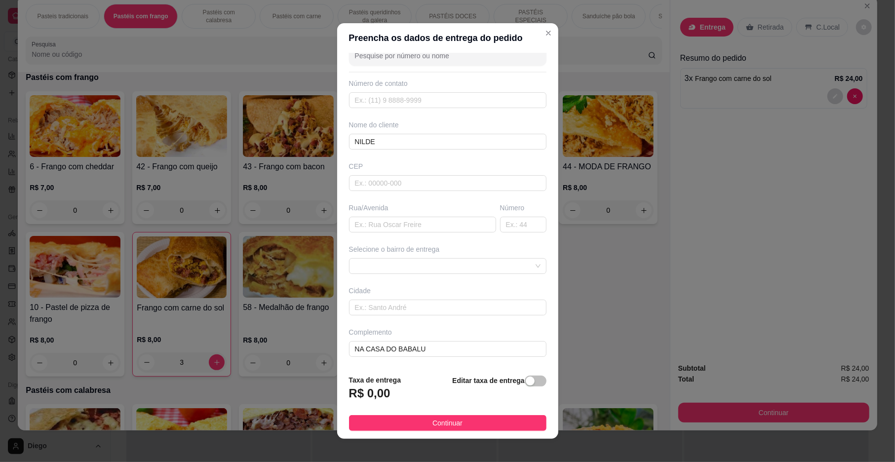
click at [421, 208] on div "Rua/Avenida" at bounding box center [422, 208] width 147 height 10
click at [425, 219] on input "text" at bounding box center [422, 225] width 147 height 16
type input "[PERSON_NAME] DA CONCEIÇAO"
click at [514, 223] on input "text" at bounding box center [523, 225] width 46 height 16
type input "123"
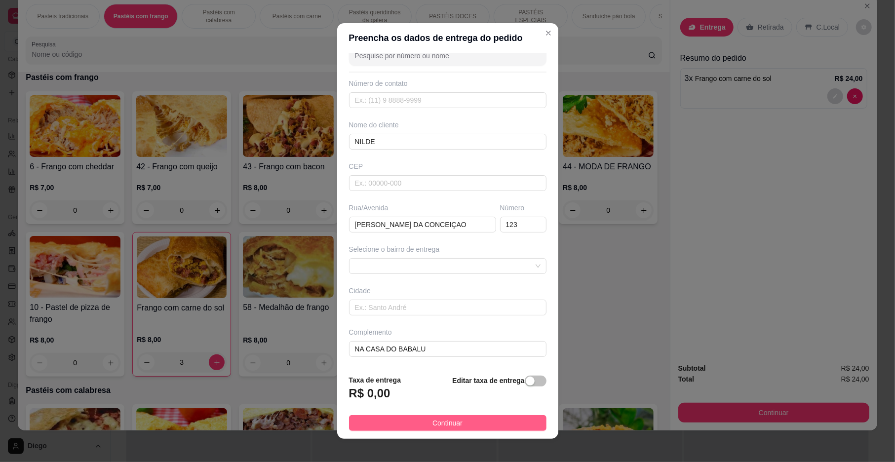
click at [484, 428] on button "Continuar" at bounding box center [447, 423] width 197 height 16
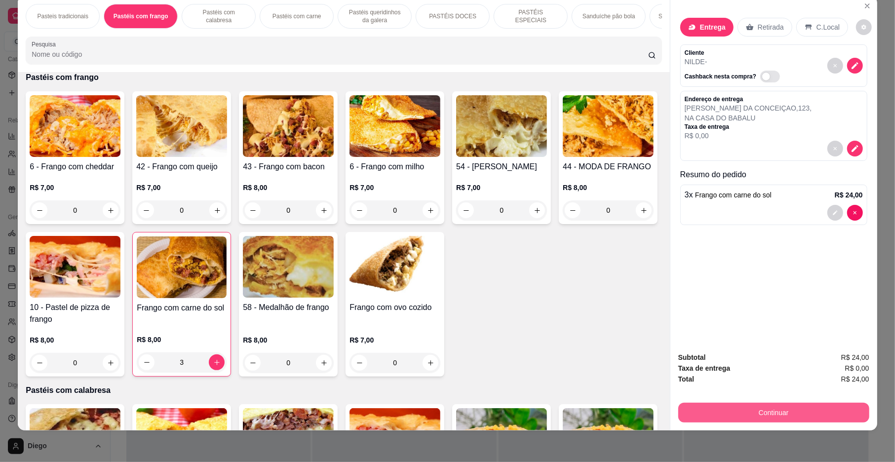
click at [841, 417] on button "Continuar" at bounding box center [773, 413] width 191 height 20
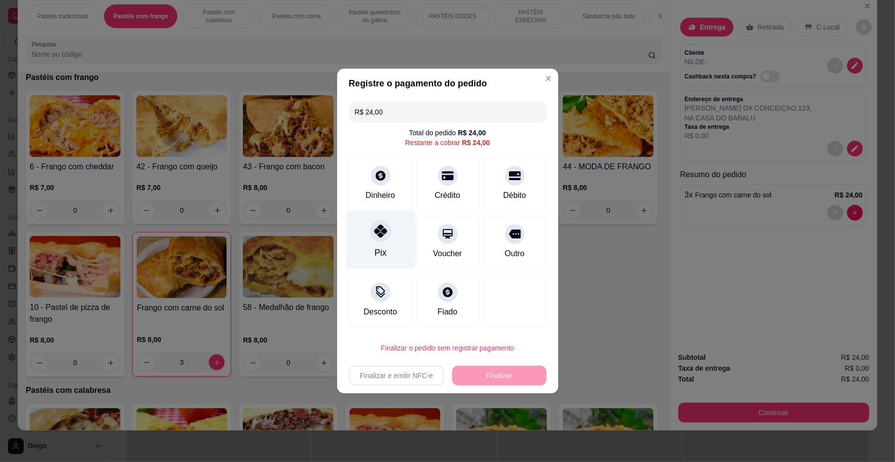
click at [397, 244] on div "Pix" at bounding box center [380, 240] width 70 height 58
type input "R$ 0,00"
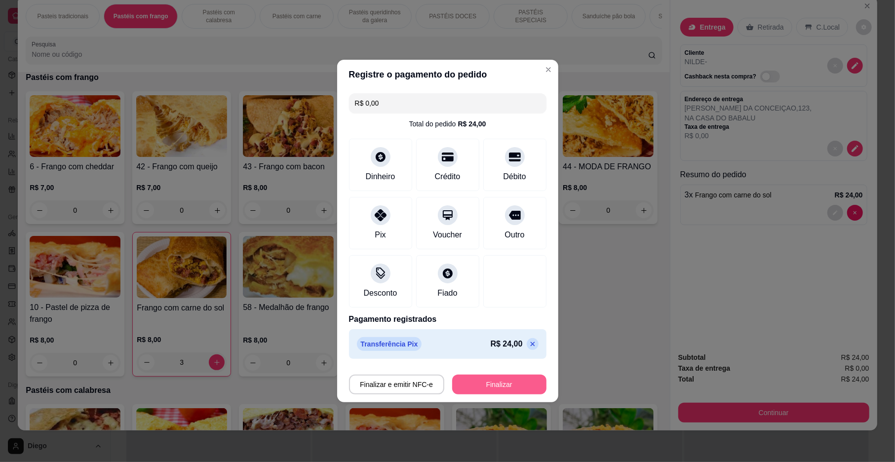
click at [468, 376] on button "Finalizar" at bounding box center [499, 385] width 94 height 20
type input "0"
type input "-R$ 24,00"
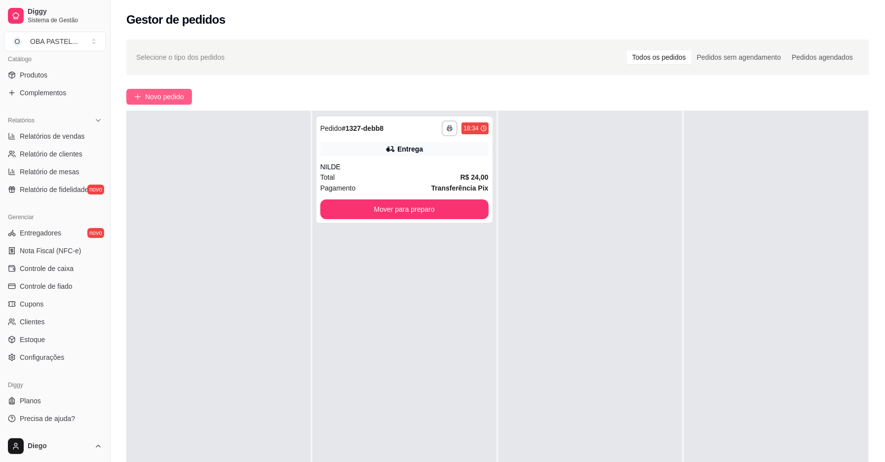
click at [166, 97] on span "Novo pedido" at bounding box center [164, 96] width 39 height 11
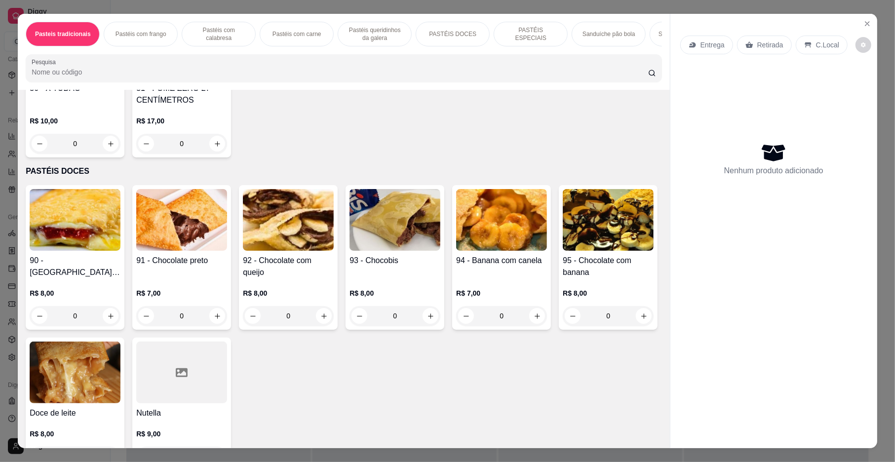
scroll to position [1333, 0]
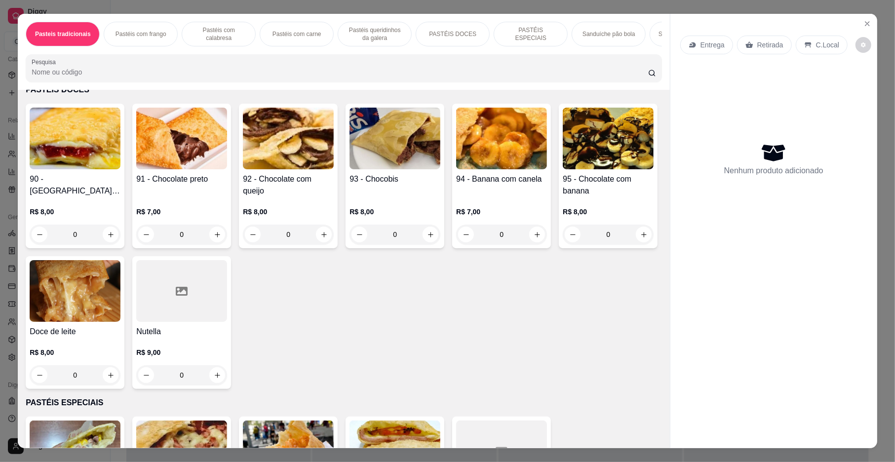
click at [110, 70] on button "increase-product-quantity" at bounding box center [110, 62] width 15 height 15
type input "1"
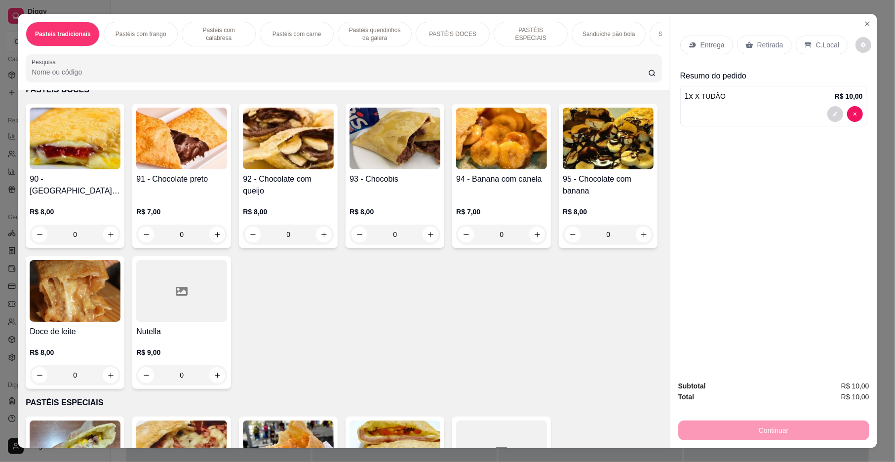
scroll to position [1334, 0]
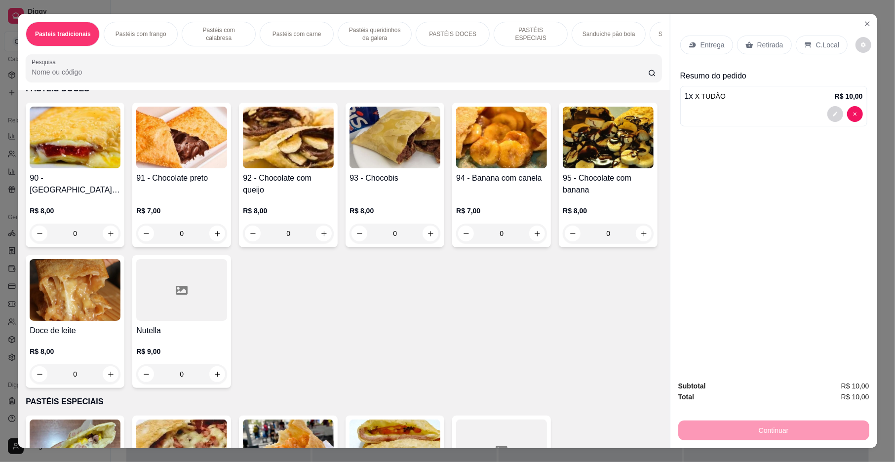
click at [697, 38] on div "Entrega" at bounding box center [706, 45] width 53 height 19
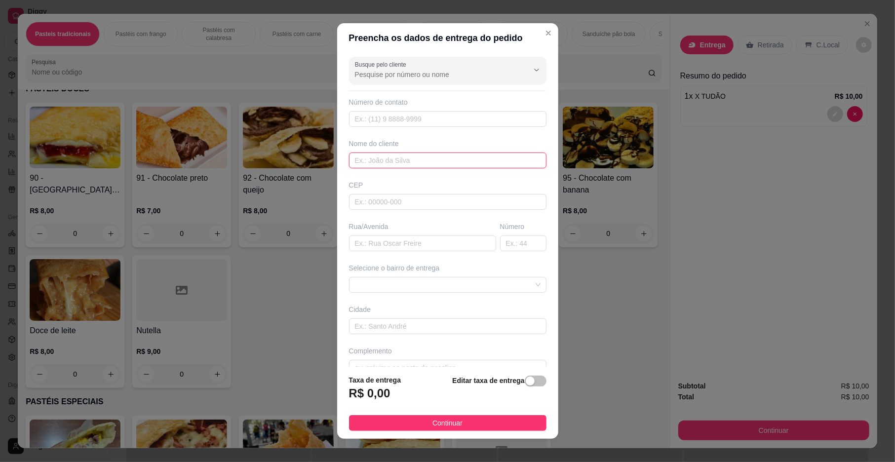
click at [423, 162] on input "text" at bounding box center [447, 160] width 197 height 16
type input "[PERSON_NAME]"
click at [432, 425] on span "Continuar" at bounding box center [447, 422] width 30 height 11
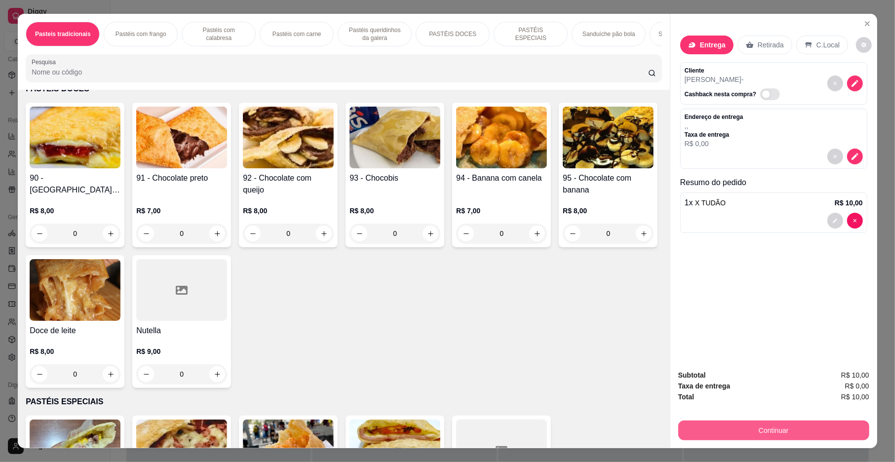
click at [724, 431] on button "Continuar" at bounding box center [773, 430] width 191 height 20
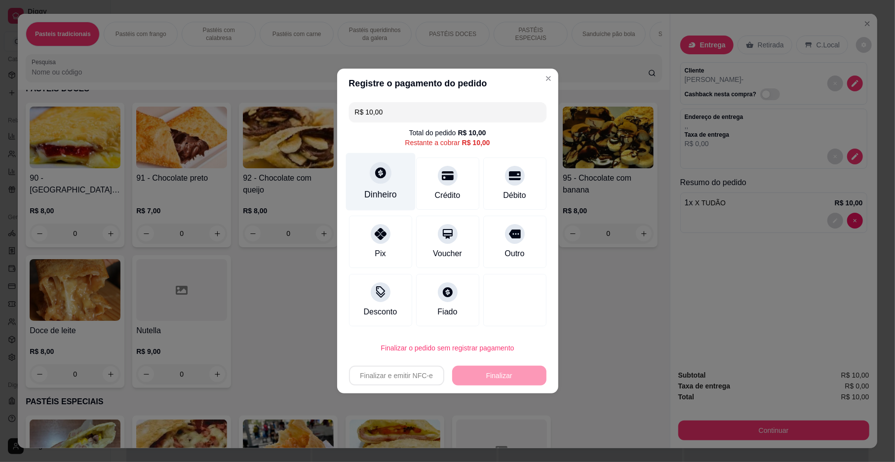
click at [405, 191] on div "Dinheiro" at bounding box center [380, 182] width 70 height 58
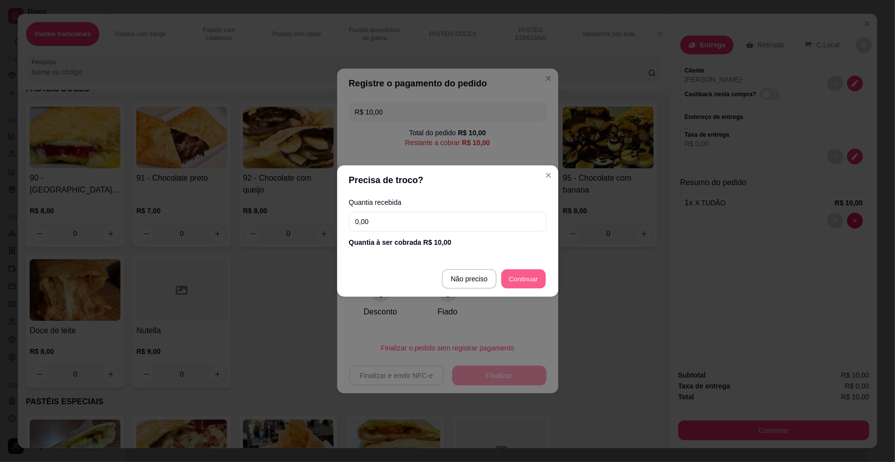
type input "R$ 0,00"
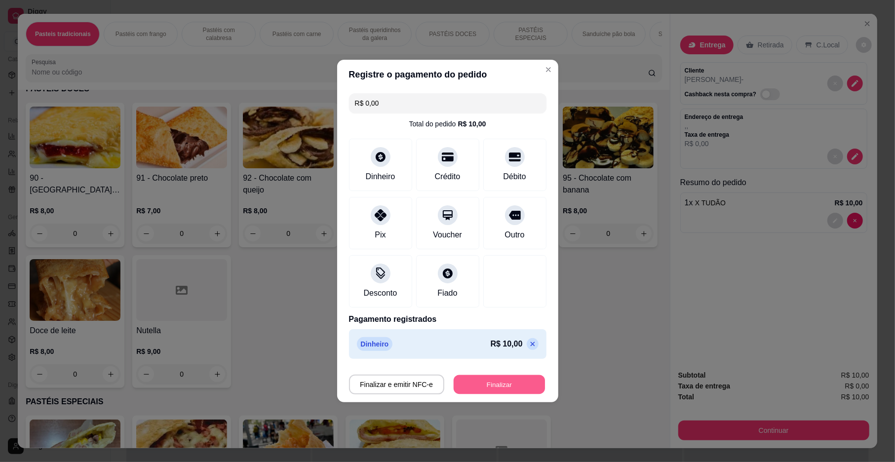
click at [514, 377] on button "Finalizar" at bounding box center [498, 384] width 91 height 19
type input "0"
type input "-R$ 10,00"
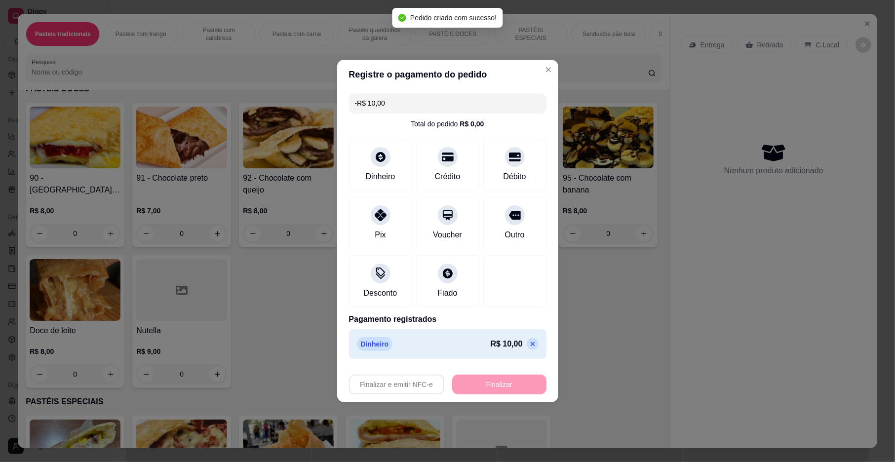
scroll to position [1333, 0]
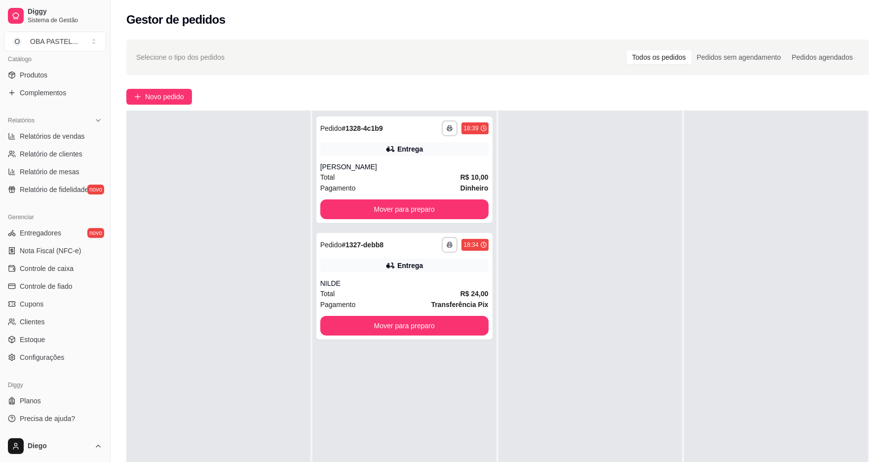
click at [163, 88] on div "**********" at bounding box center [498, 309] width 774 height 551
click at [176, 104] on button "Novo pedido" at bounding box center [159, 97] width 66 height 16
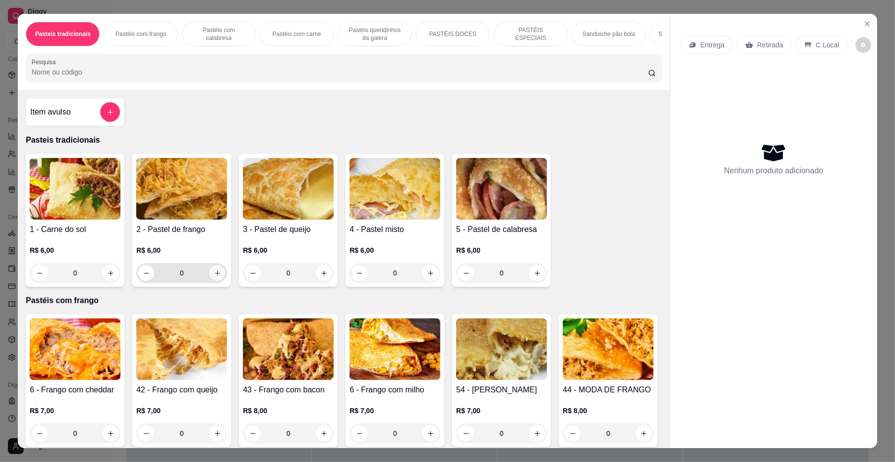
click at [210, 281] on button "increase-product-quantity" at bounding box center [217, 273] width 16 height 16
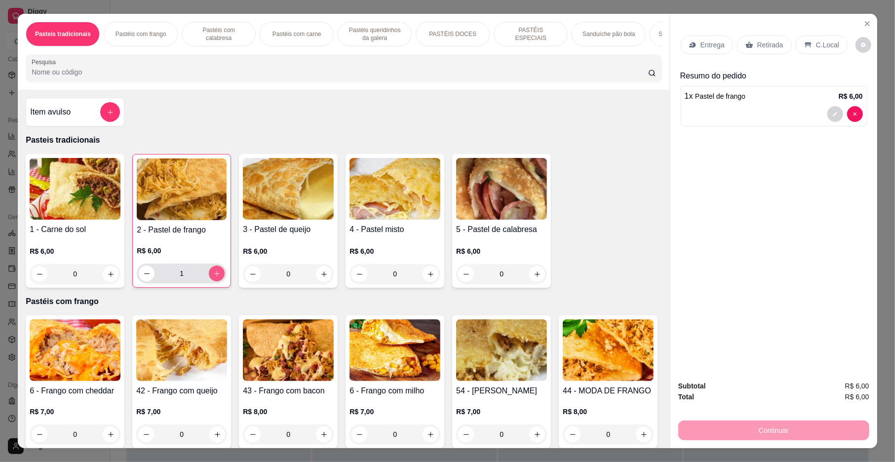
click at [210, 281] on button "increase-product-quantity" at bounding box center [217, 273] width 16 height 16
type input "2"
click at [719, 51] on div "Entrega" at bounding box center [706, 45] width 53 height 19
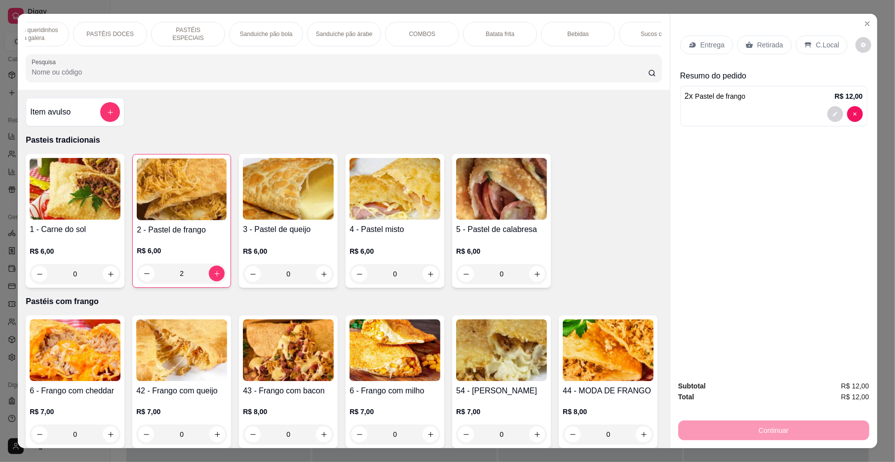
scroll to position [0, 346]
click at [564, 22] on div "Bebidas" at bounding box center [574, 34] width 74 height 25
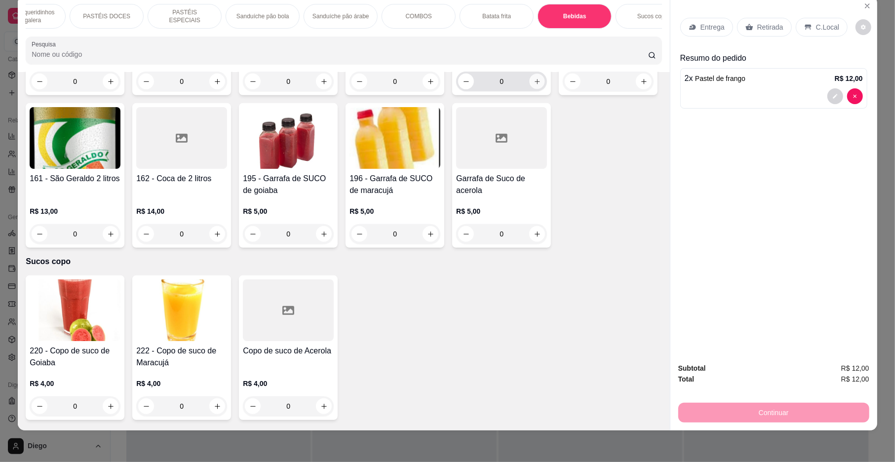
click at [532, 89] on button "increase-product-quantity" at bounding box center [536, 81] width 15 height 15
type input "1"
click at [700, 27] on p "Entrega" at bounding box center [712, 27] width 24 height 10
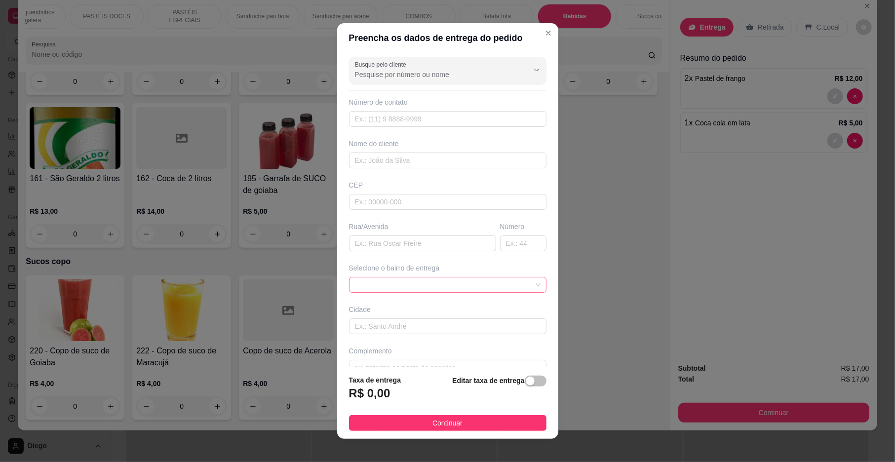
click at [428, 289] on span at bounding box center [448, 284] width 186 height 15
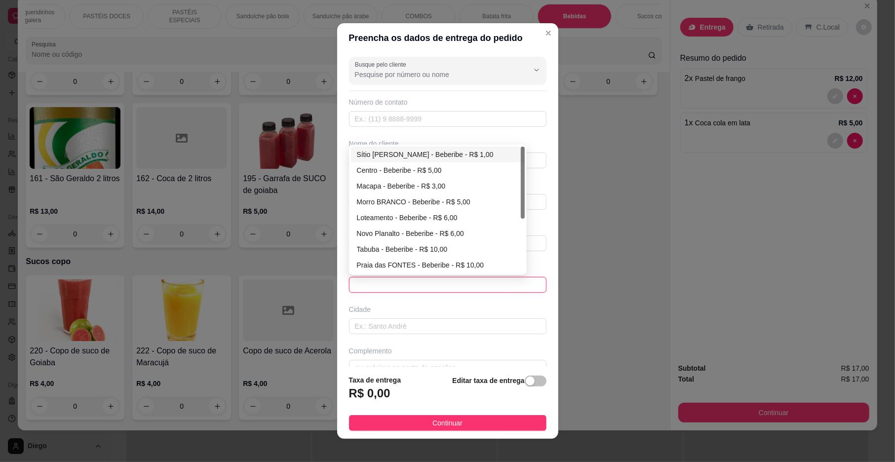
click at [460, 162] on div "Sítio [PERSON_NAME] - Beberibe - R$ 1,00" at bounding box center [438, 155] width 174 height 16
type input "Beberibe"
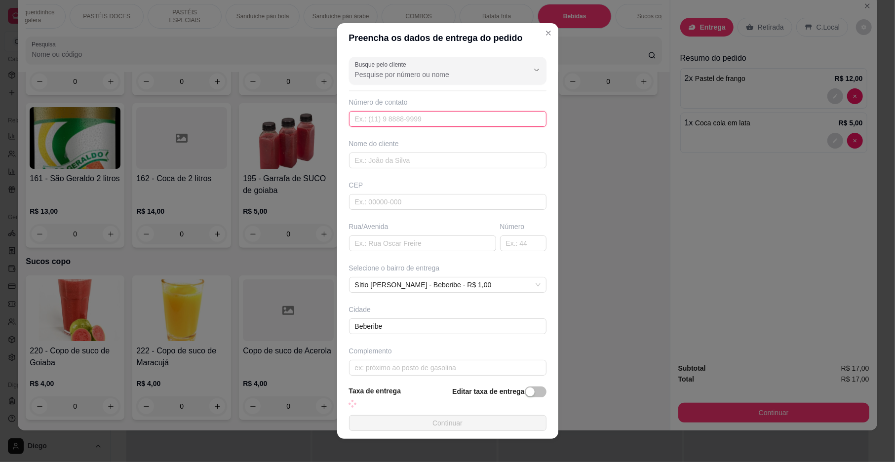
click at [449, 123] on input "text" at bounding box center [447, 119] width 197 height 16
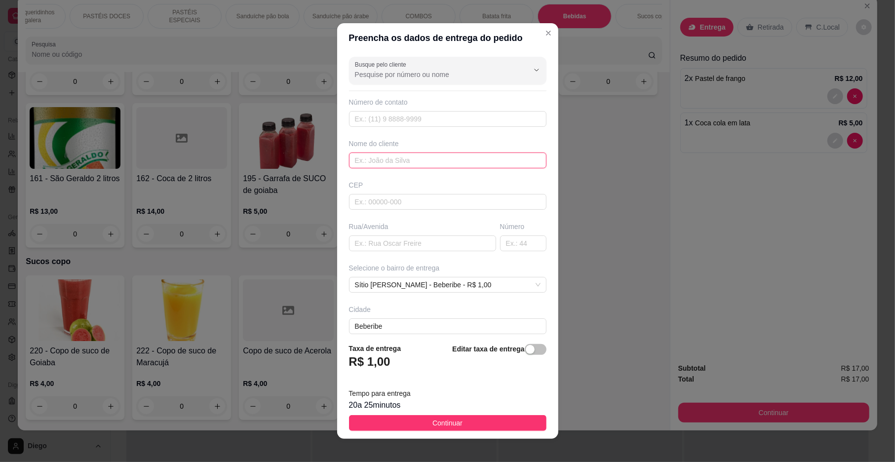
click at [434, 164] on input "text" at bounding box center [447, 160] width 197 height 16
type input "WELLEN"
click at [432, 425] on span "Continuar" at bounding box center [447, 422] width 30 height 11
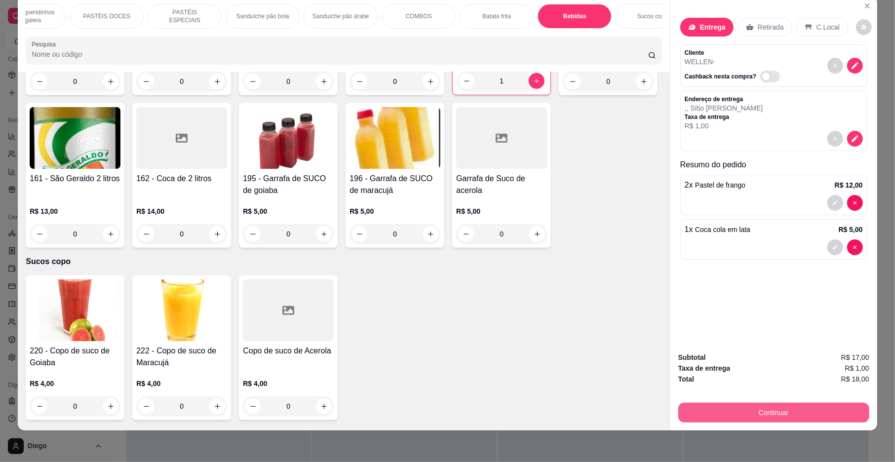
click at [796, 407] on button "Continuar" at bounding box center [773, 413] width 191 height 20
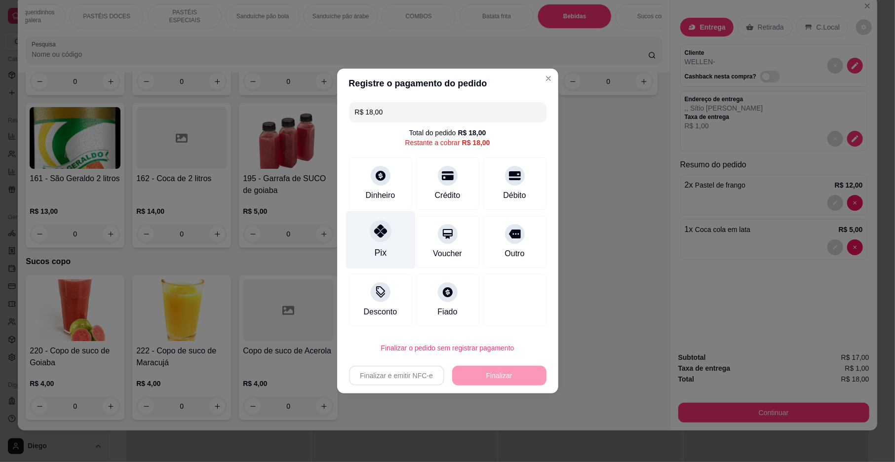
click at [379, 243] on div "Pix" at bounding box center [380, 240] width 70 height 58
type input "R$ 0,00"
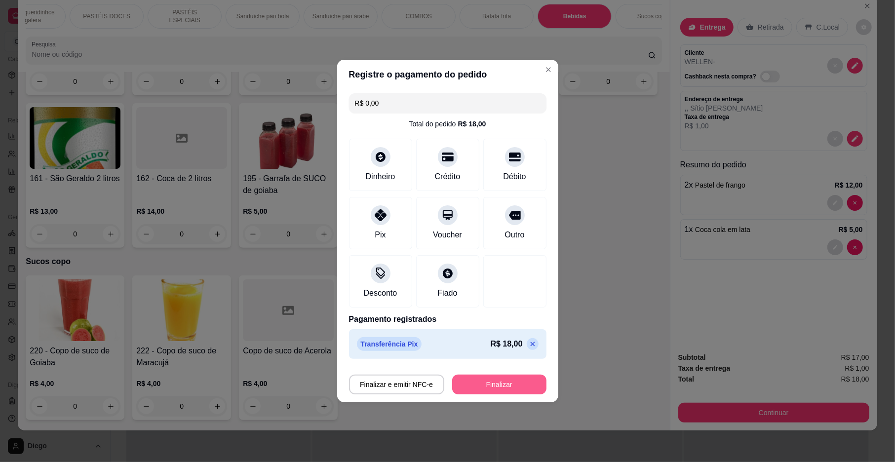
click at [464, 384] on button "Finalizar" at bounding box center [499, 385] width 94 height 20
type input "0"
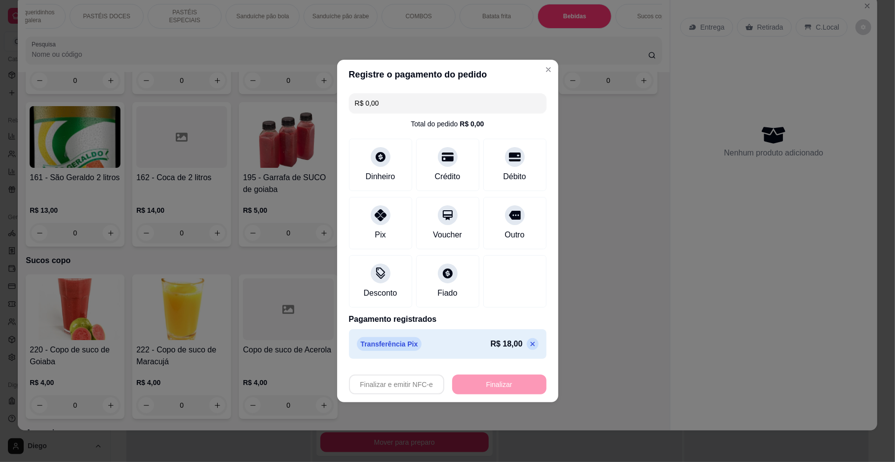
type input "-R$ 18,00"
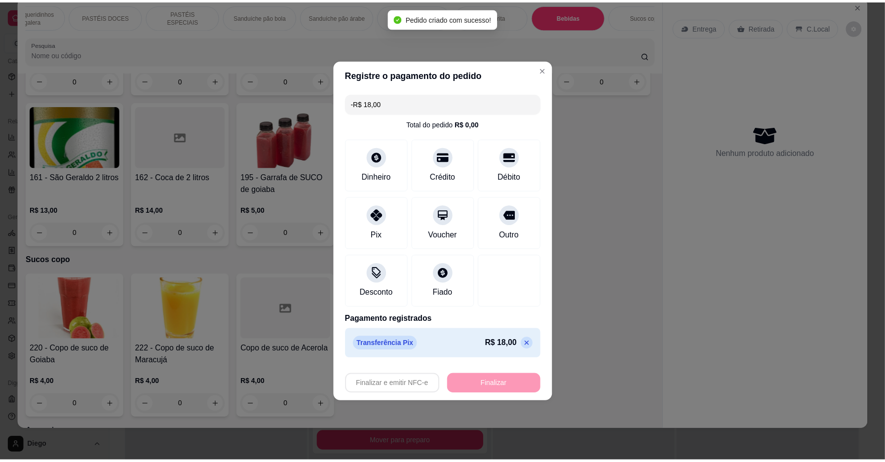
scroll to position [3088, 0]
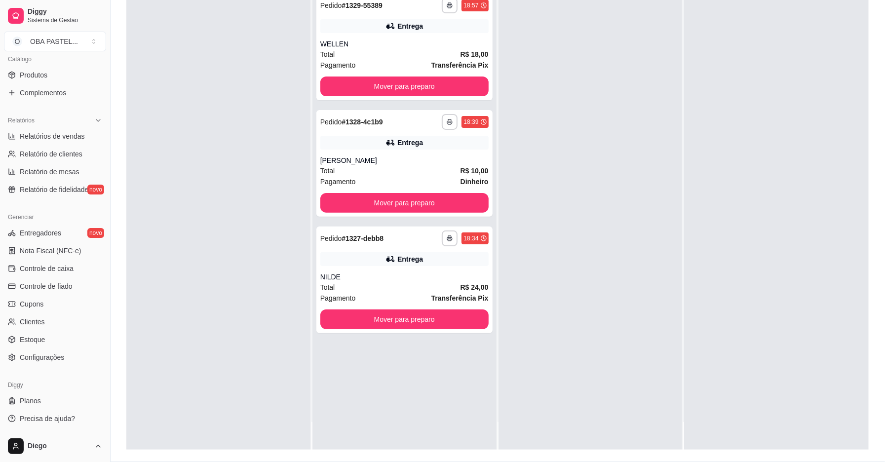
scroll to position [151, 0]
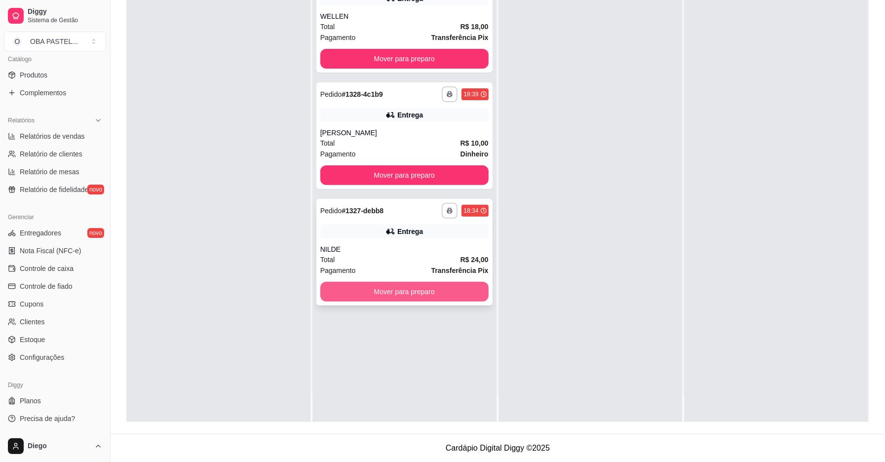
click at [403, 292] on button "Mover para preparo" at bounding box center [404, 292] width 168 height 20
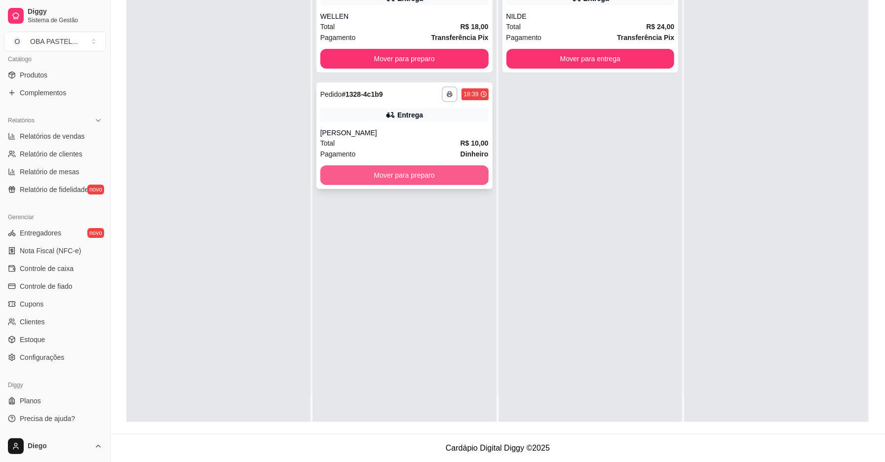
click at [437, 170] on button "Mover para preparo" at bounding box center [404, 175] width 168 height 20
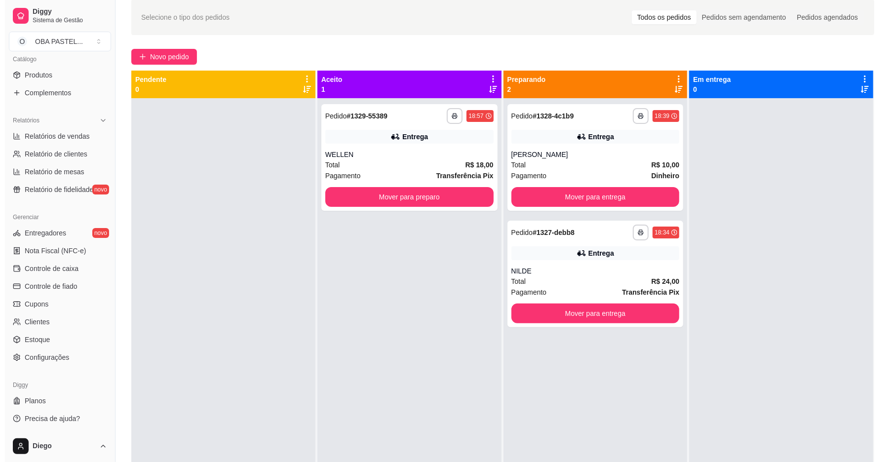
scroll to position [0, 0]
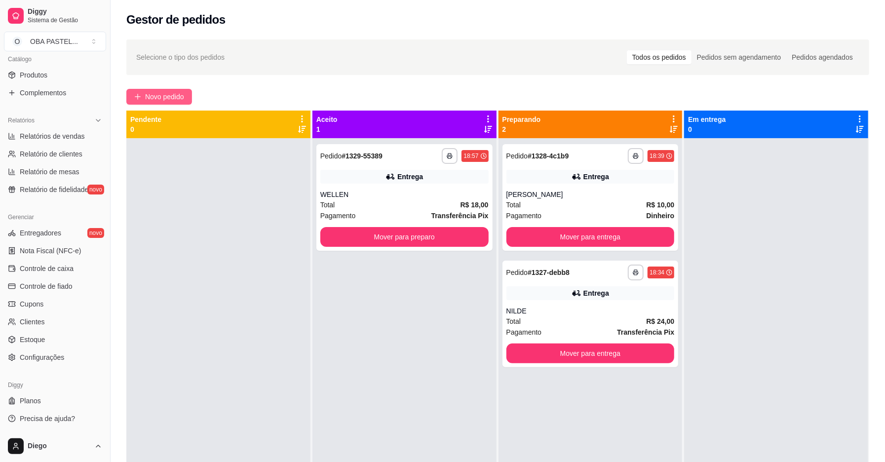
click at [180, 93] on span "Novo pedido" at bounding box center [164, 96] width 39 height 11
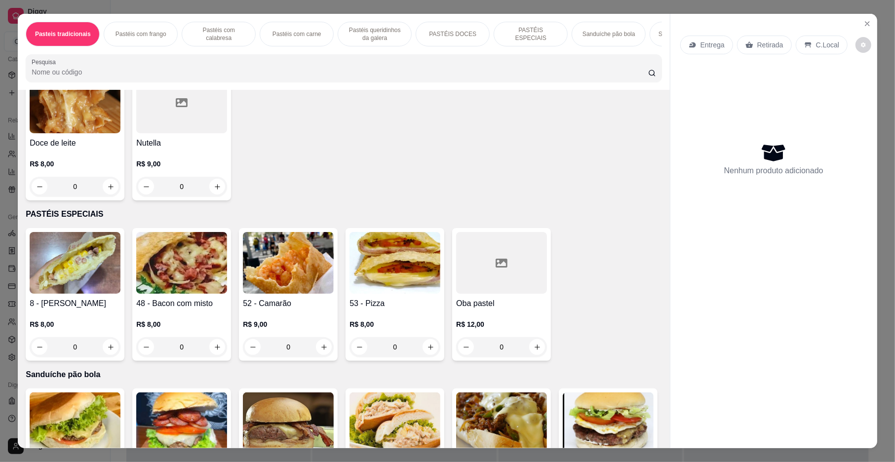
scroll to position [1481, 0]
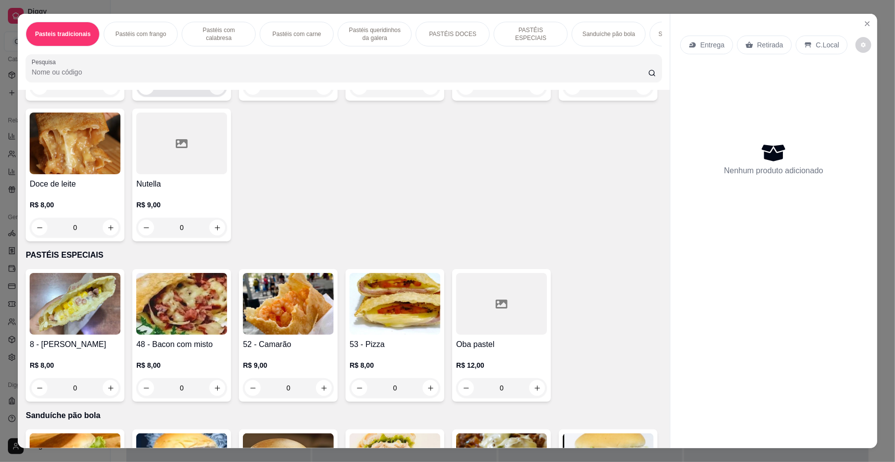
click at [214, 91] on icon "increase-product-quantity" at bounding box center [217, 86] width 7 height 7
type input "1"
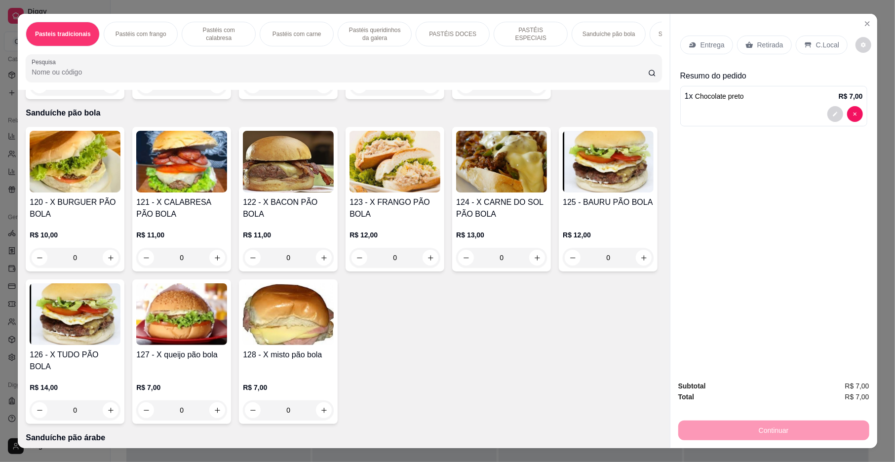
scroll to position [1792, 0]
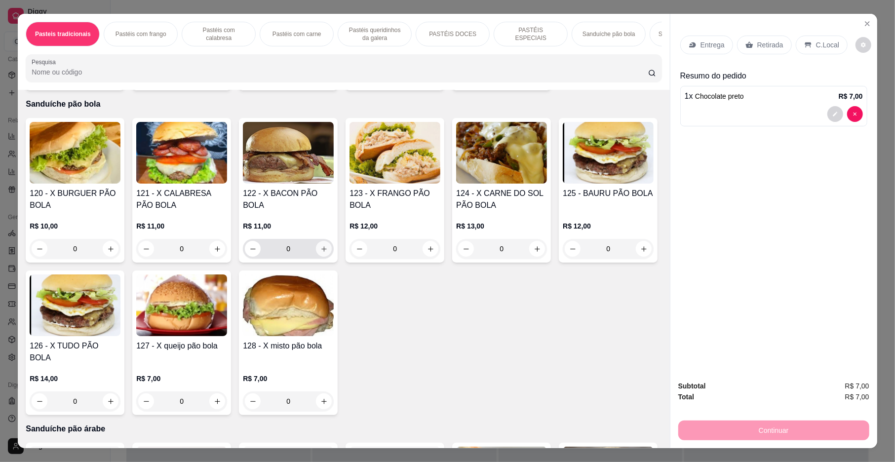
click at [323, 257] on button "increase-product-quantity" at bounding box center [324, 249] width 16 height 16
type input "1"
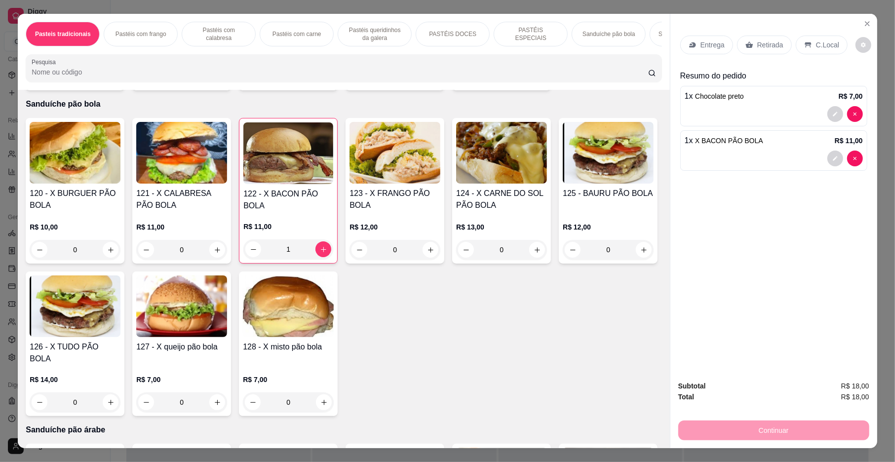
click at [700, 43] on p "Entrega" at bounding box center [712, 45] width 24 height 10
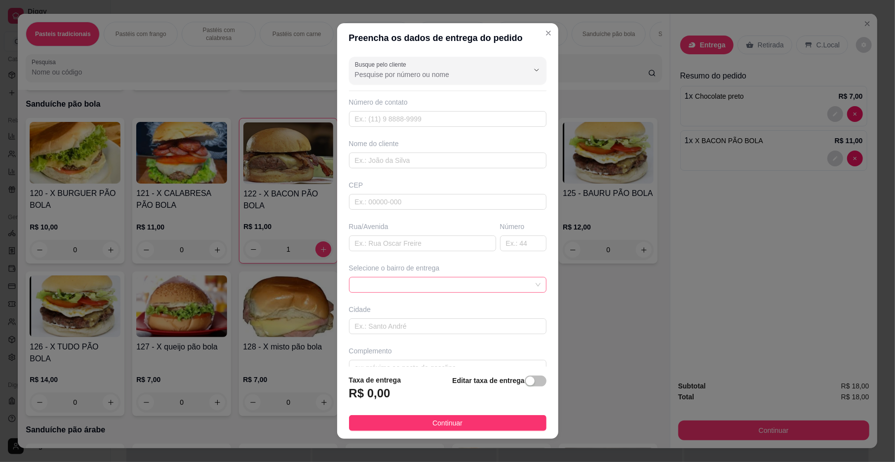
click at [425, 279] on span at bounding box center [448, 284] width 186 height 15
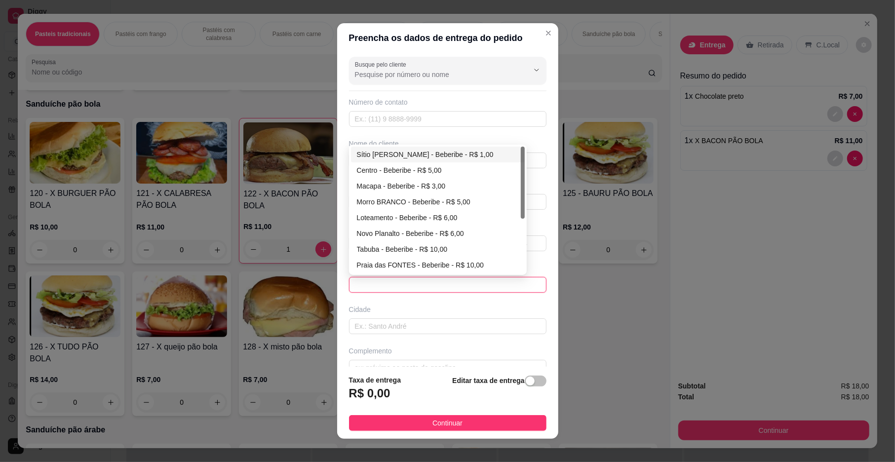
click at [428, 152] on div "Sítio [PERSON_NAME] - Beberibe - R$ 1,00" at bounding box center [438, 154] width 162 height 11
type input "Beberibe"
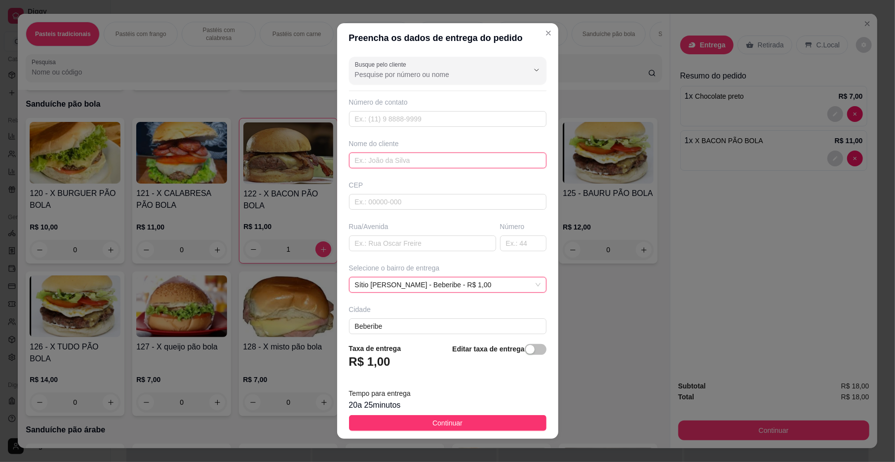
click at [433, 162] on input "text" at bounding box center [447, 160] width 197 height 16
type input "ISAQUE"
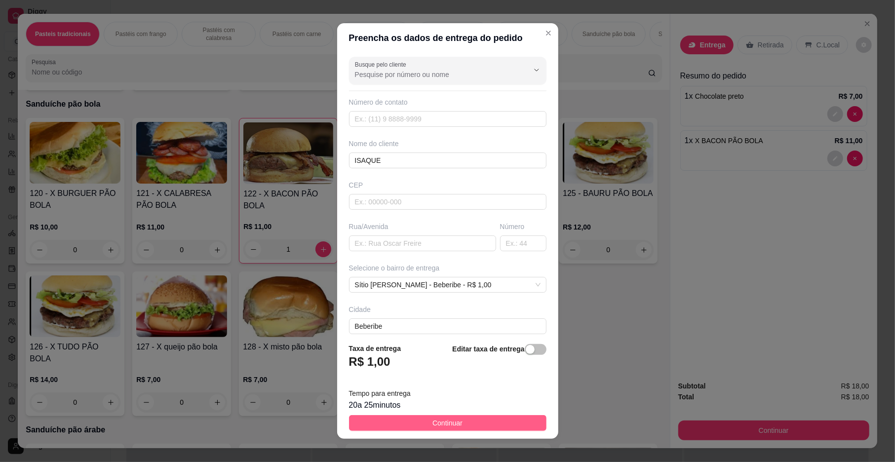
click at [498, 421] on button "Continuar" at bounding box center [447, 423] width 197 height 16
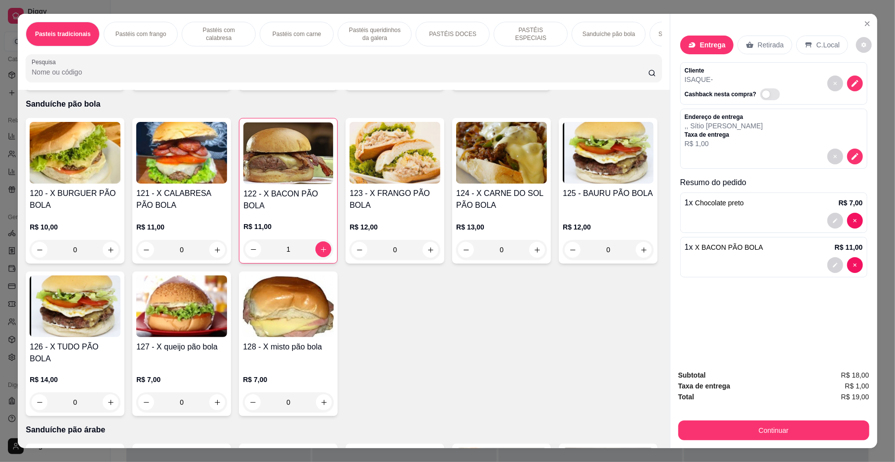
click at [703, 40] on p "Entrega" at bounding box center [713, 45] width 26 height 10
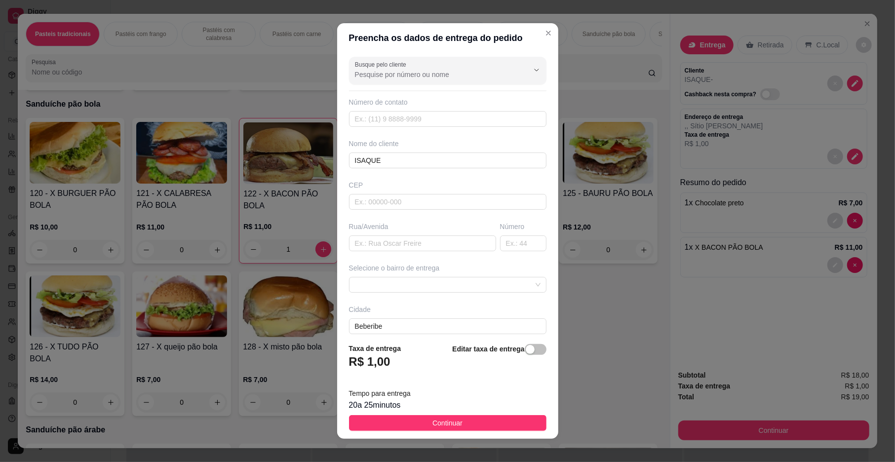
scroll to position [52, 0]
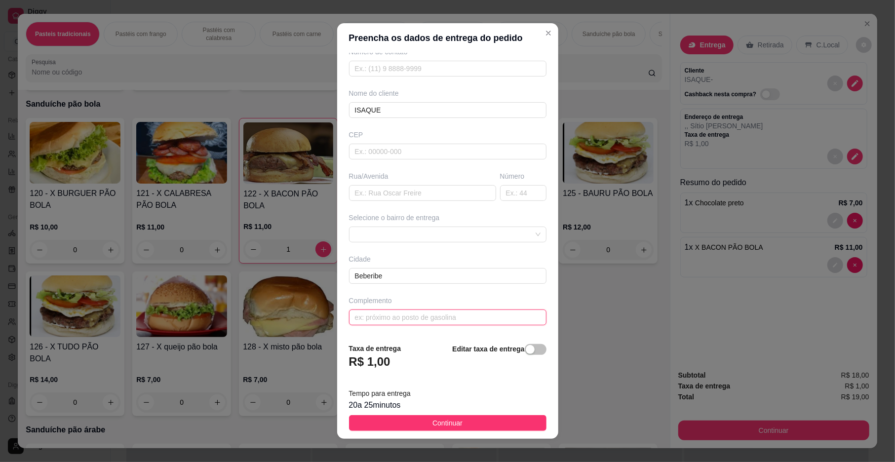
click at [391, 324] on input "text" at bounding box center [447, 317] width 197 height 16
